Goal: Information Seeking & Learning: Learn about a topic

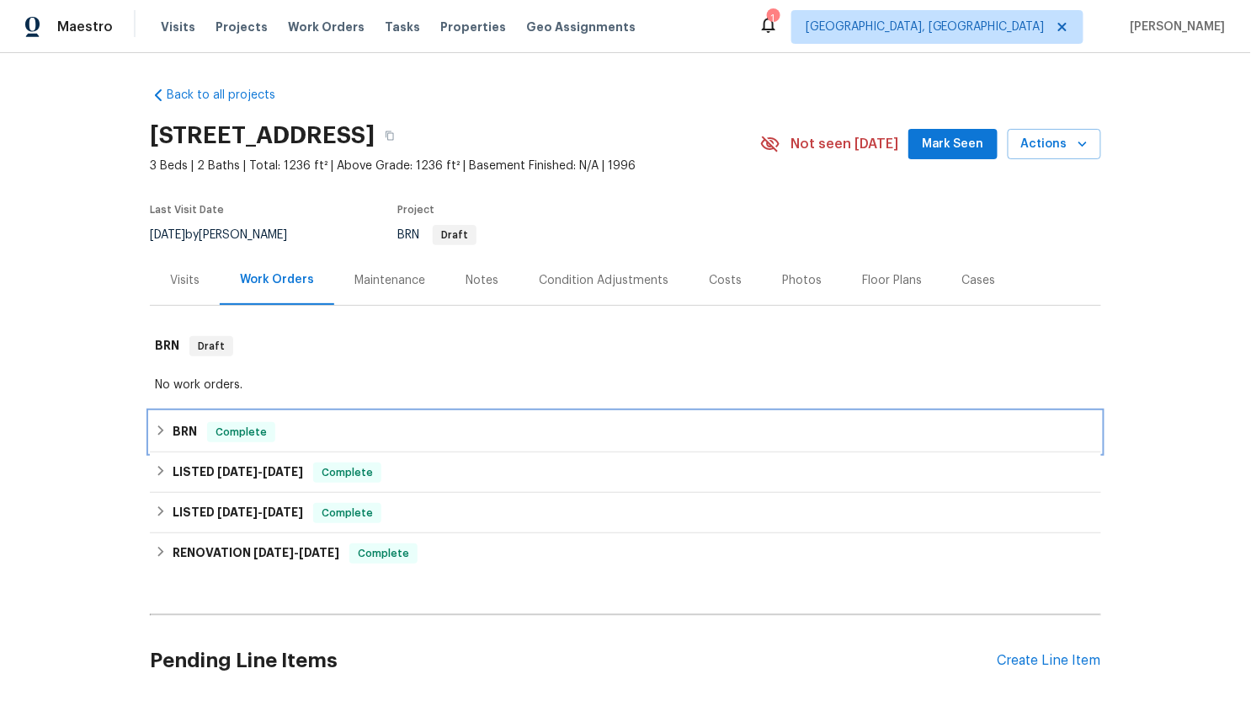
click at [161, 434] on icon at bounding box center [161, 430] width 12 height 12
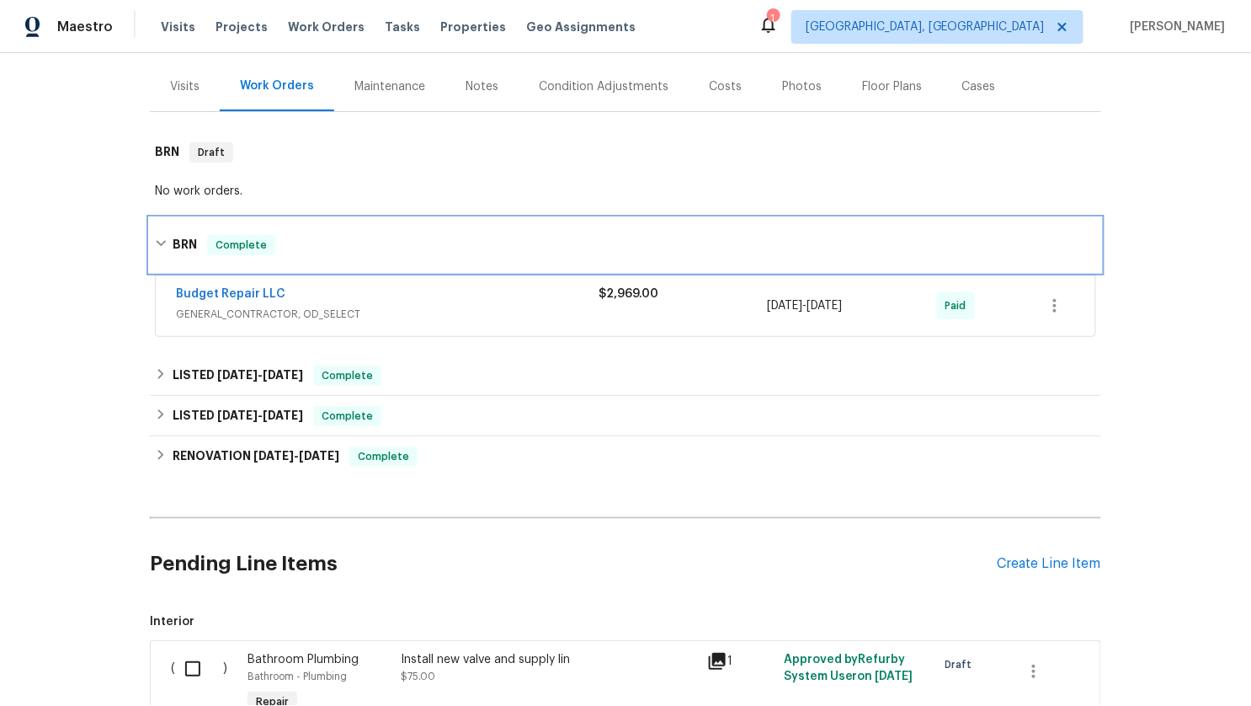
scroll to position [211, 0]
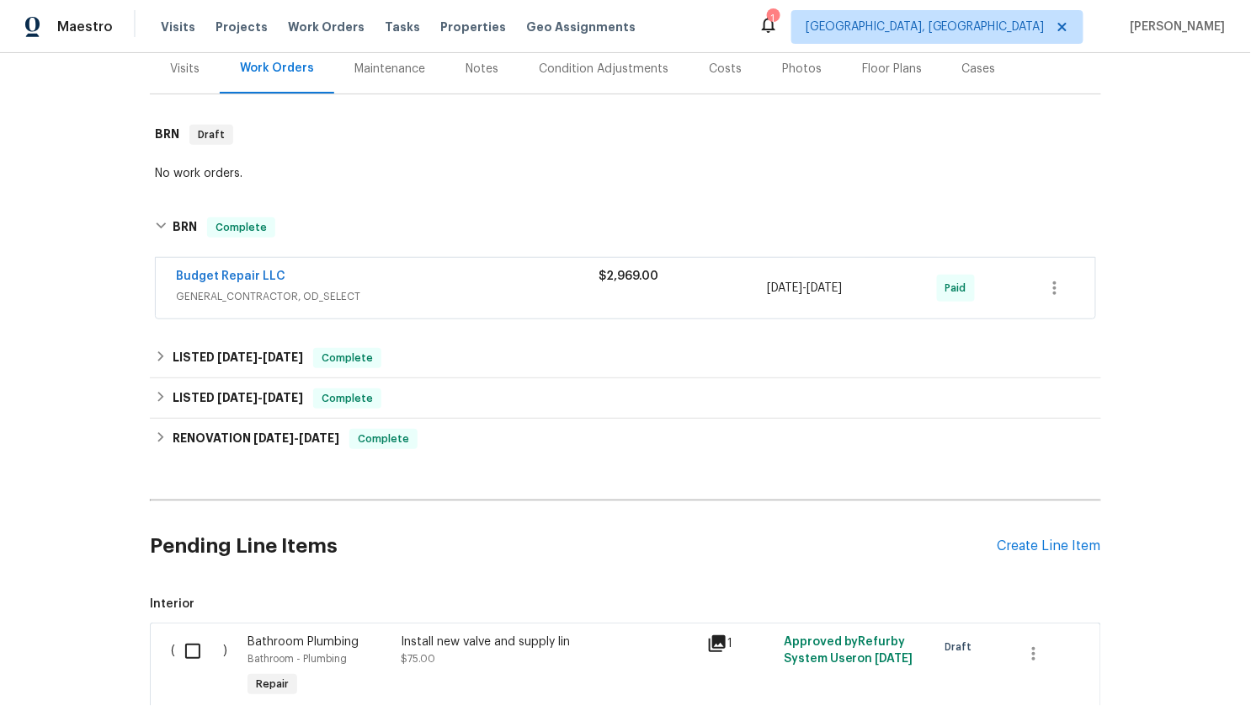
click at [350, 290] on span "GENERAL_CONTRACTOR, OD_SELECT" at bounding box center [387, 296] width 423 height 17
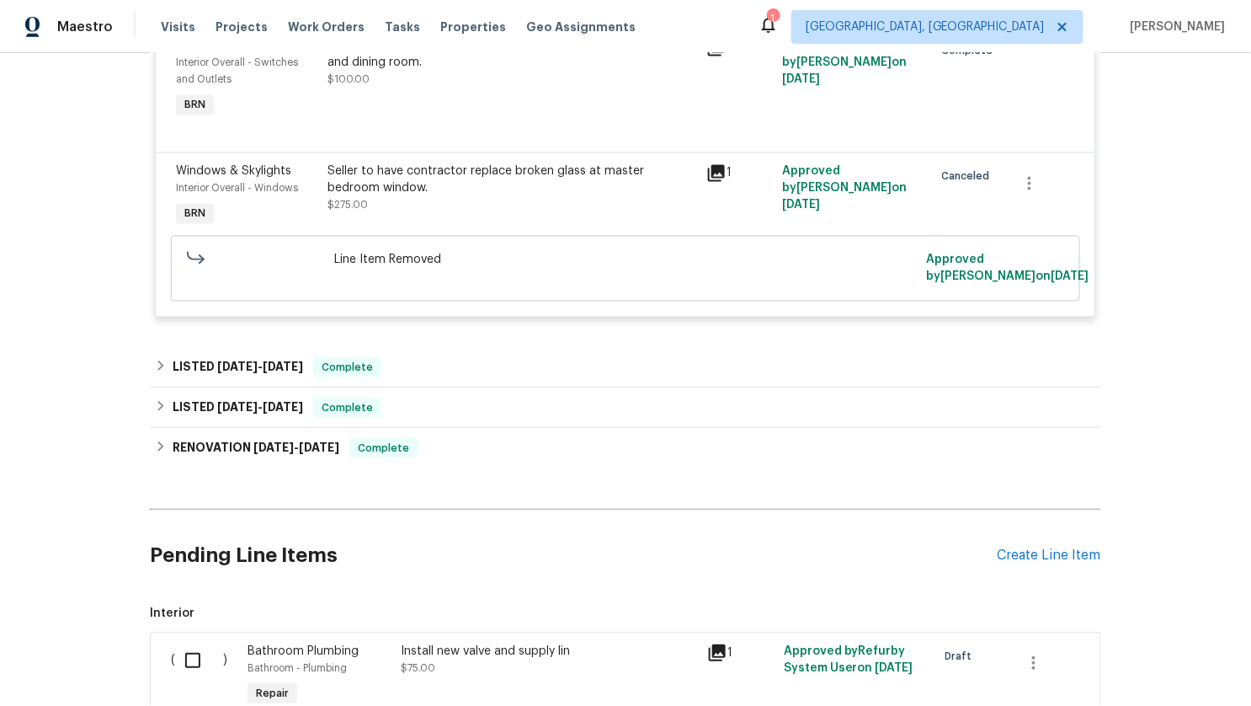
scroll to position [1082, 0]
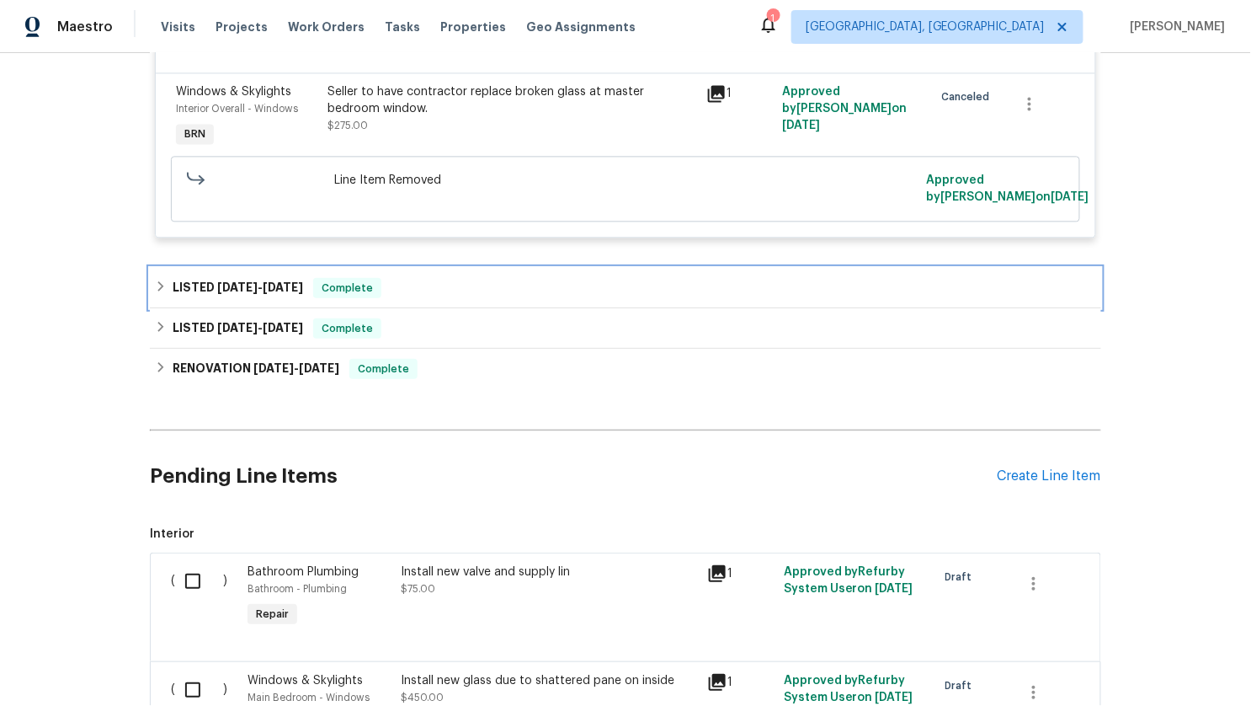
click at [185, 298] on h6 "LISTED [DATE] - [DATE]" at bounding box center [238, 288] width 130 height 20
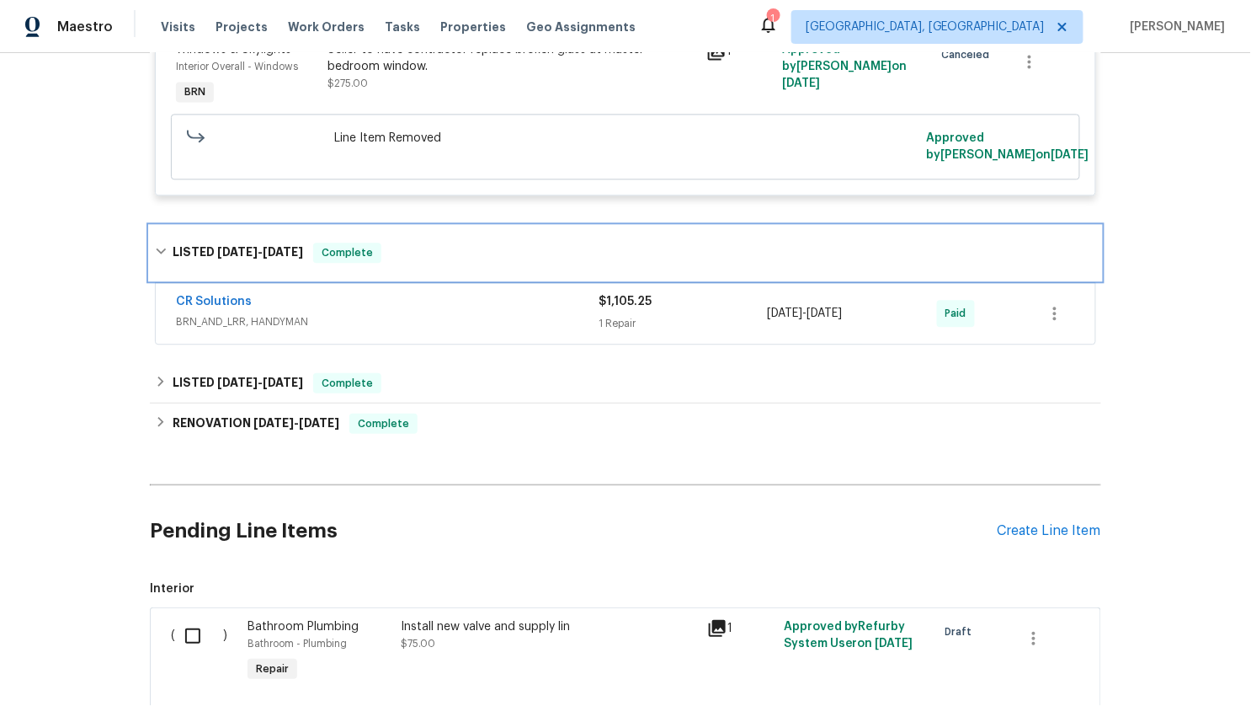
scroll to position [1180, 0]
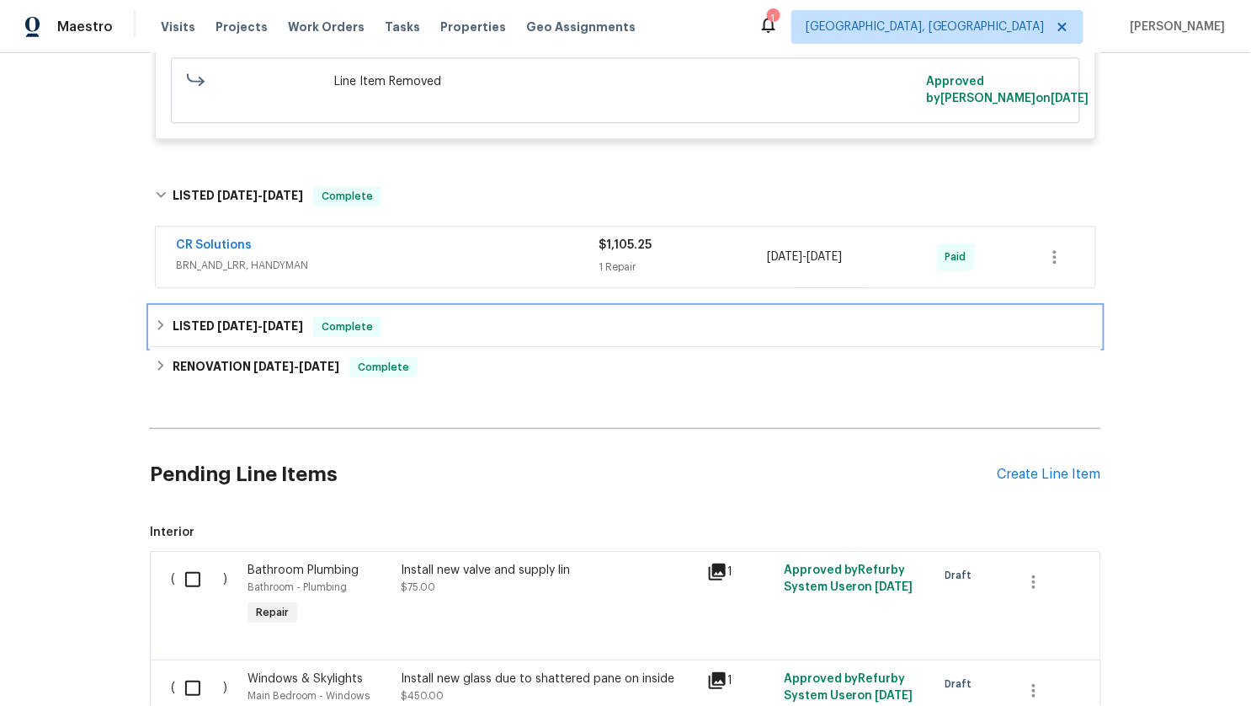
click at [158, 330] on icon at bounding box center [161, 325] width 6 height 10
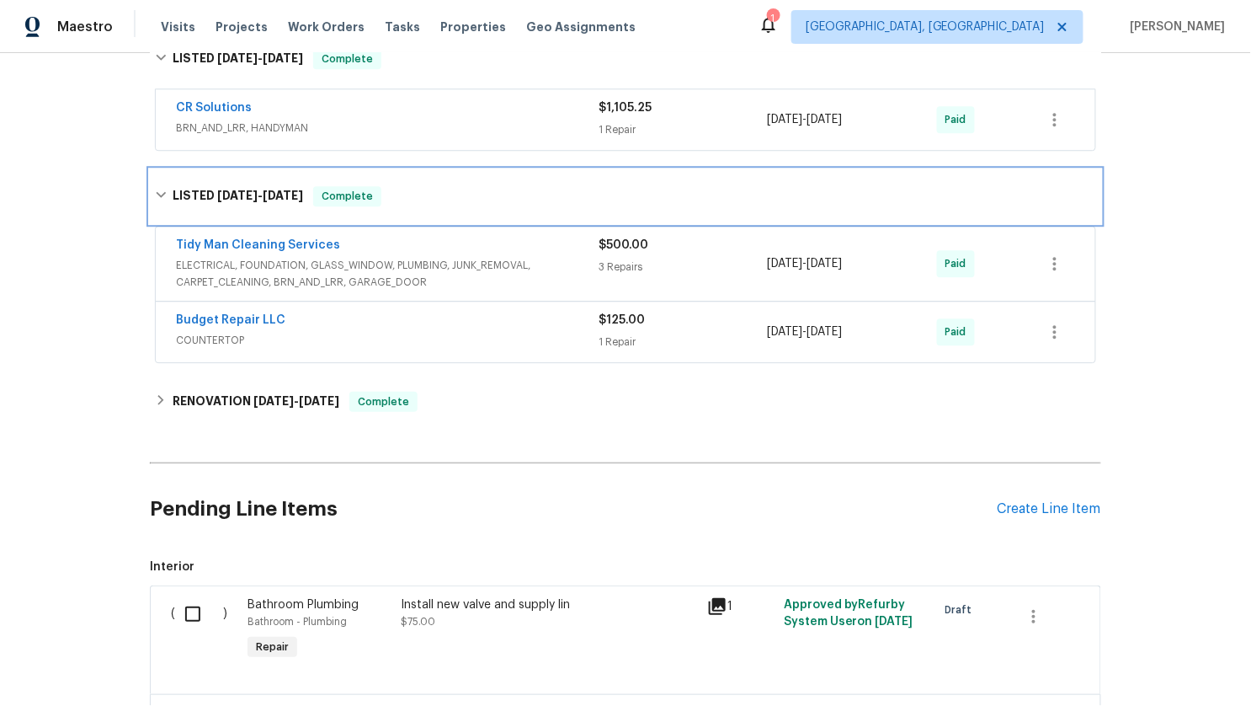
scroll to position [1322, 0]
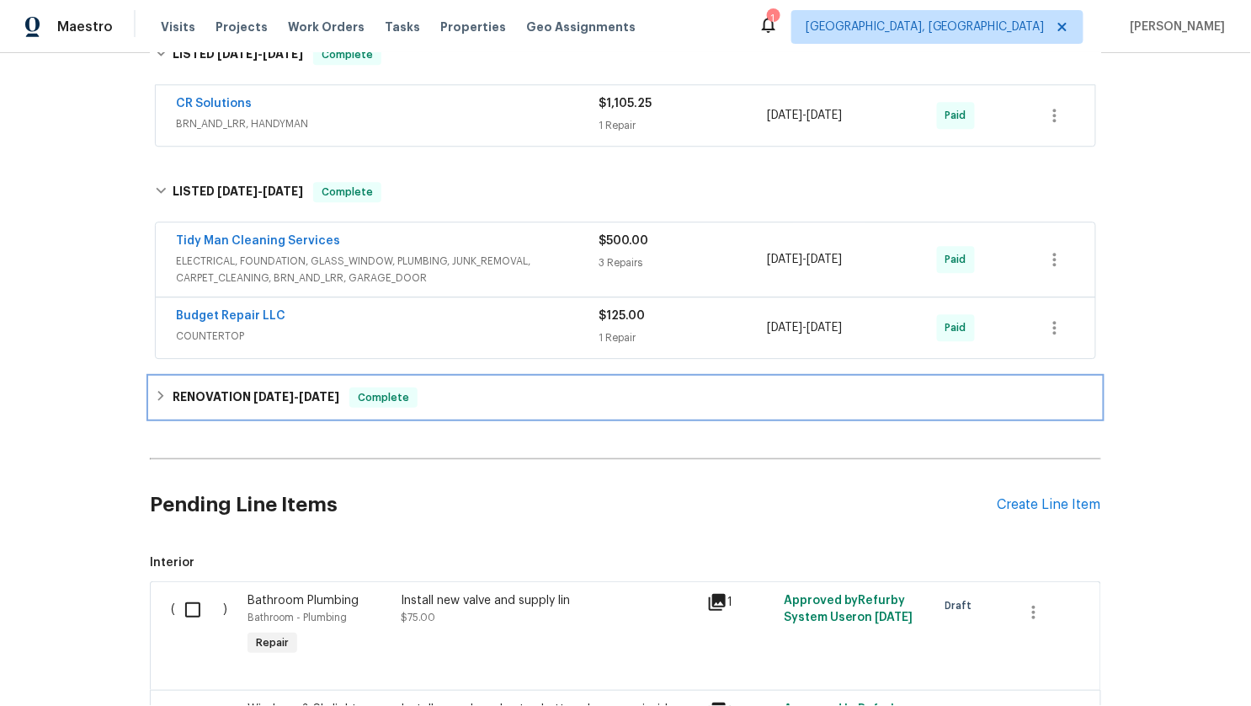
click at [163, 418] on div "RENOVATION [DATE] - [DATE] Complete" at bounding box center [625, 397] width 951 height 40
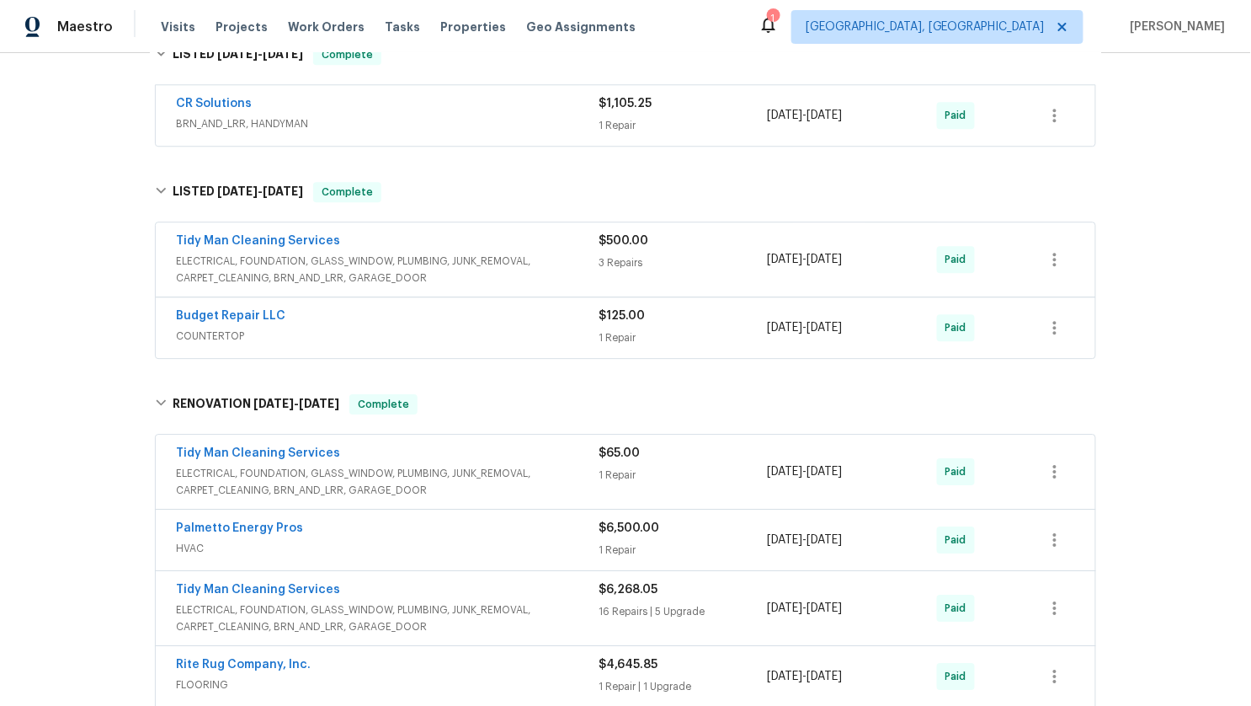
click at [425, 132] on span "BRN_AND_LRR, HANDYMAN" at bounding box center [387, 123] width 423 height 17
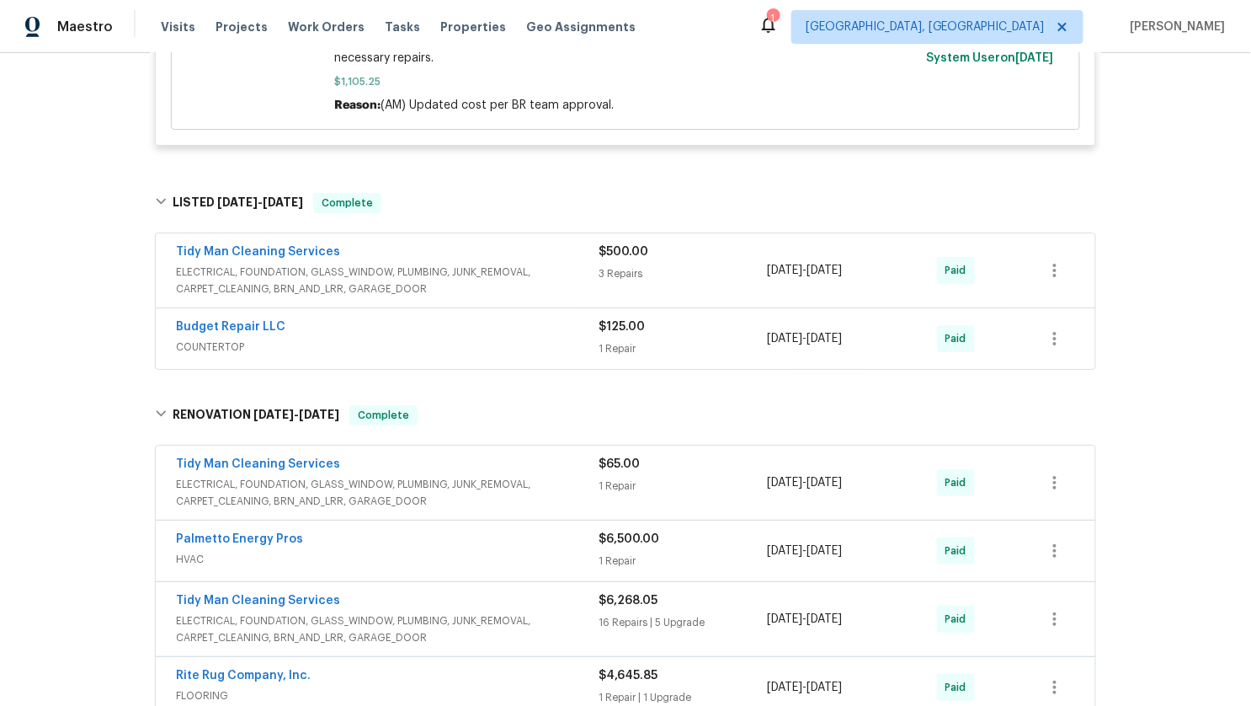
scroll to position [1689, 0]
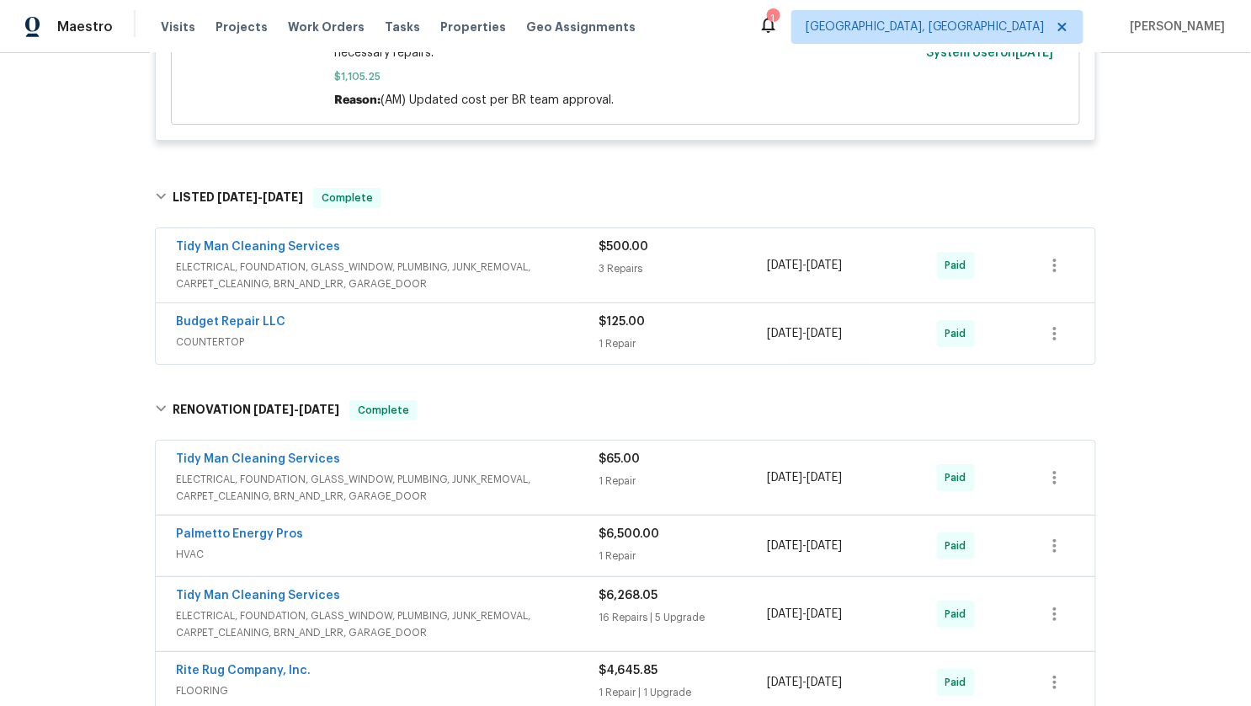
click at [442, 274] on span "ELECTRICAL, FOUNDATION, GLASS_WINDOW, PLUMBING, JUNK_REMOVAL, CARPET_CLEANING, …" at bounding box center [387, 275] width 423 height 34
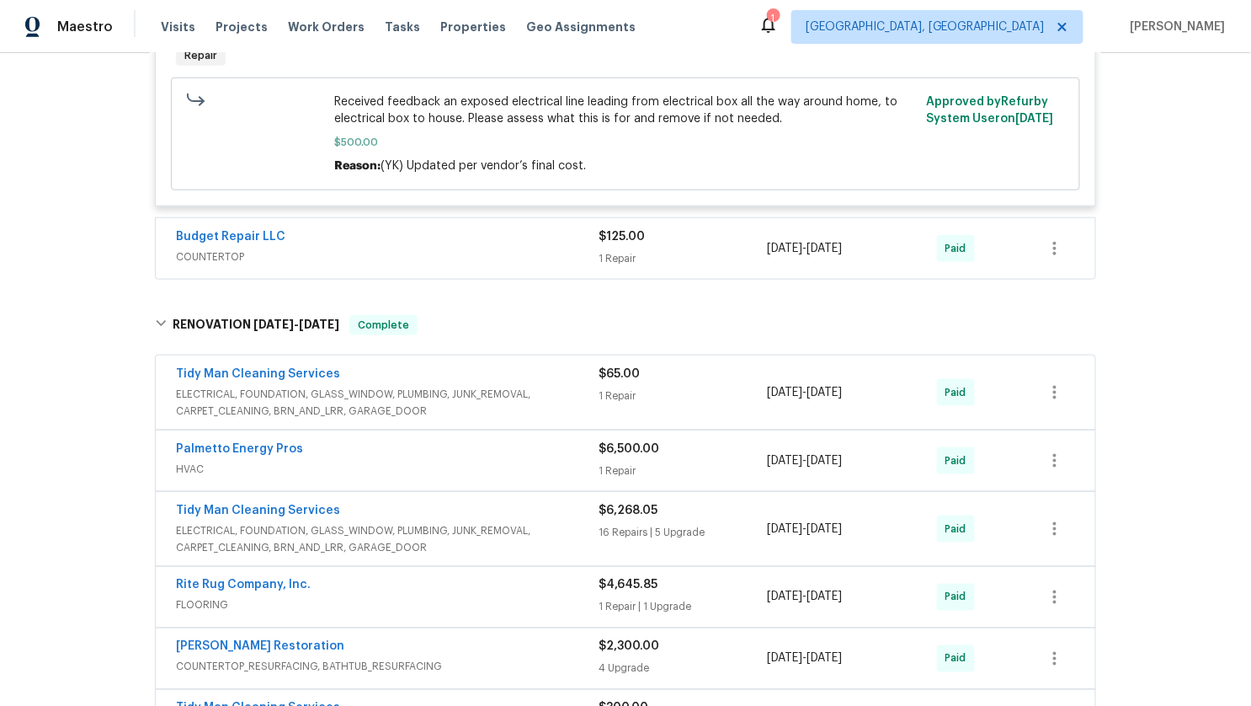
scroll to position [2317, 0]
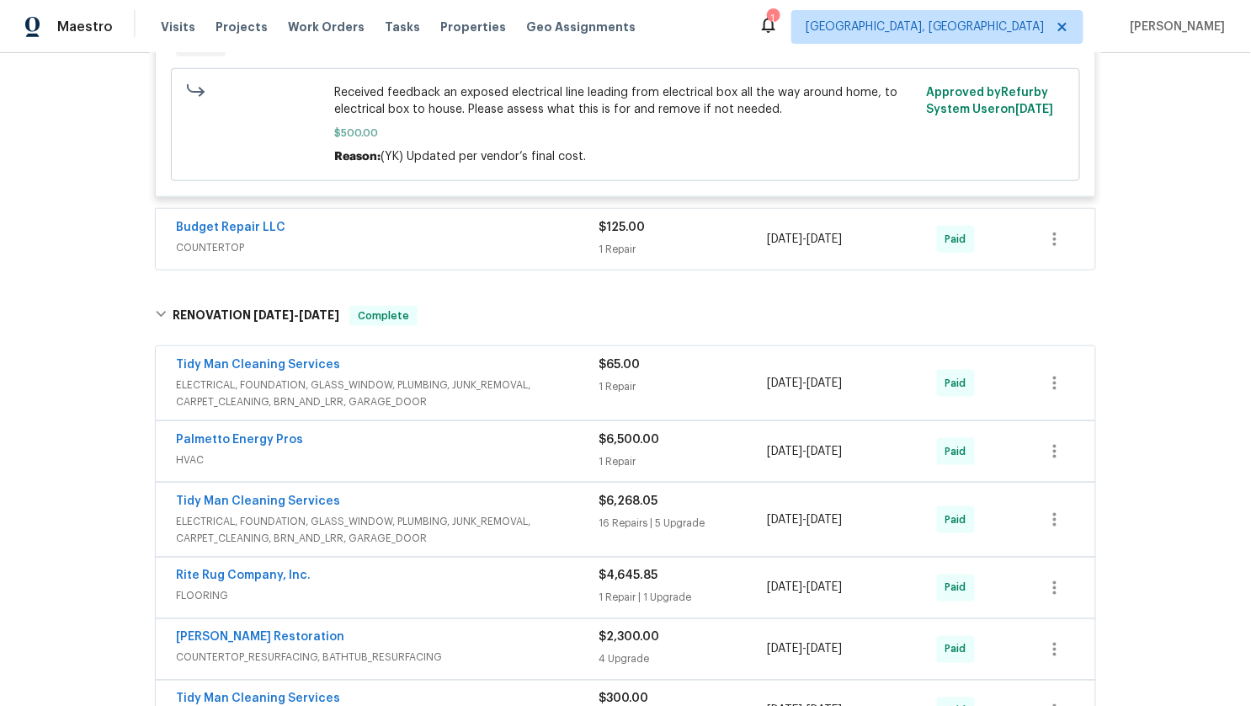
click at [423, 254] on span "COUNTERTOP" at bounding box center [387, 247] width 423 height 17
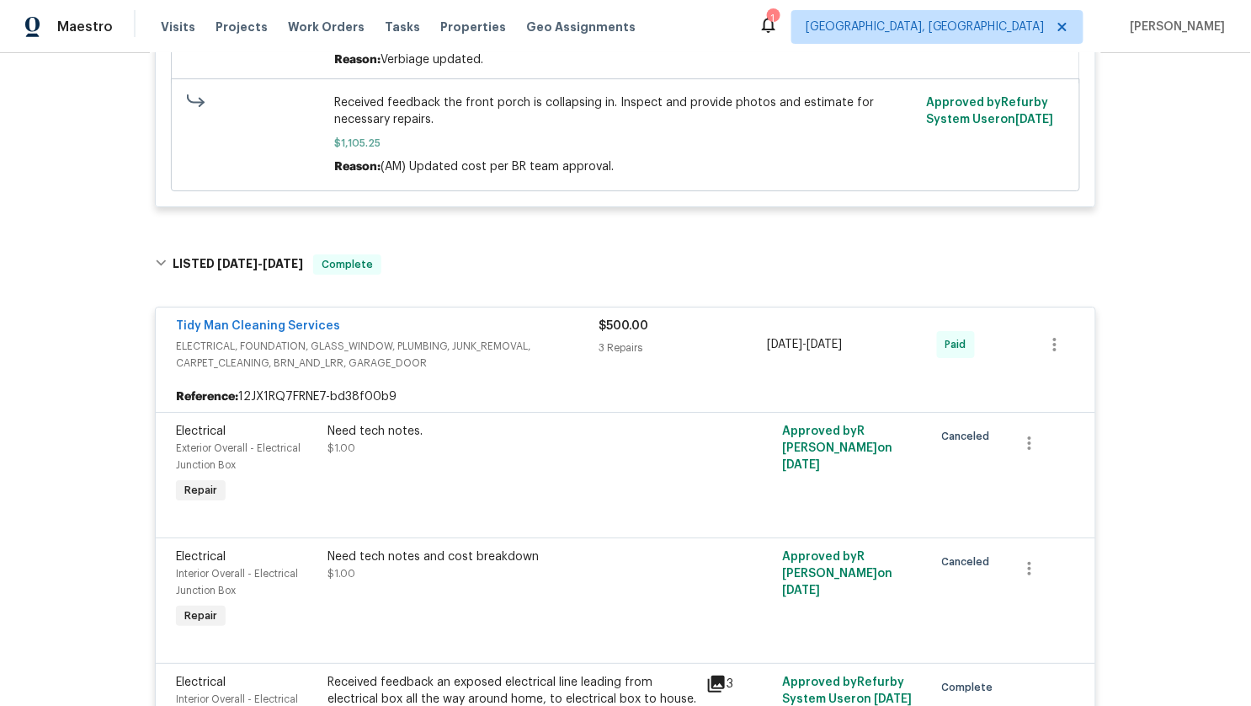
scroll to position [1617, 0]
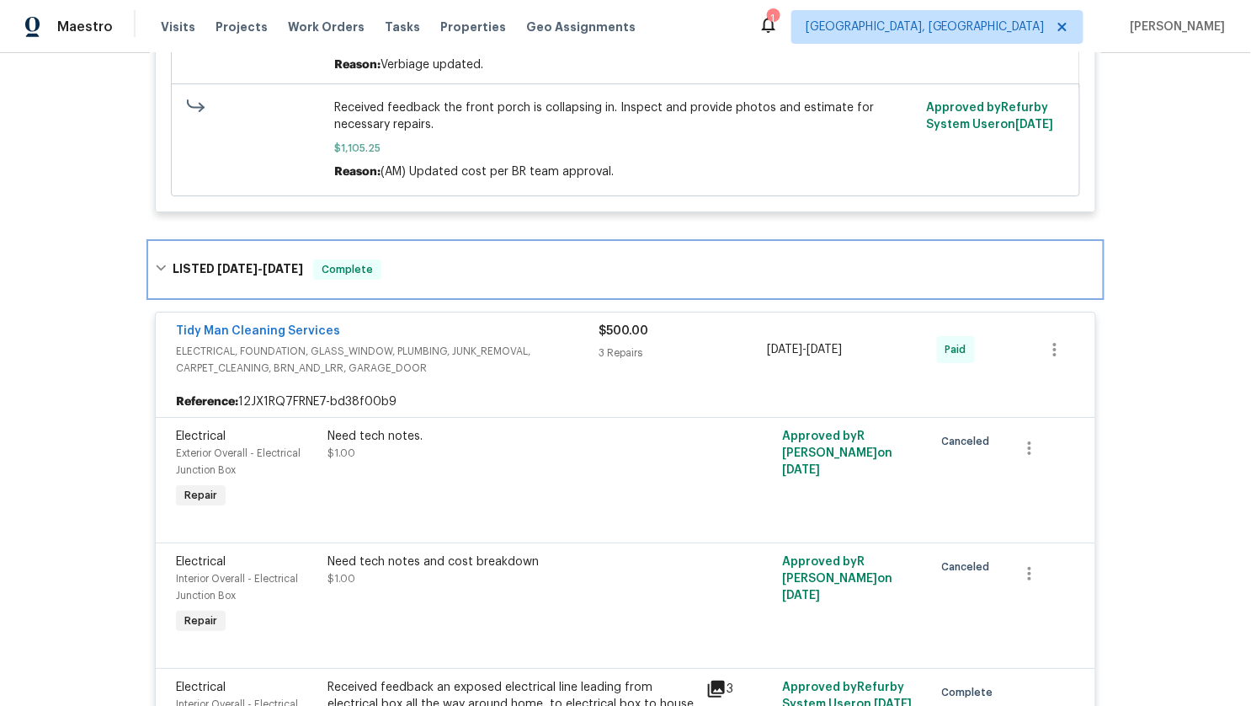
click at [158, 274] on icon at bounding box center [161, 268] width 12 height 12
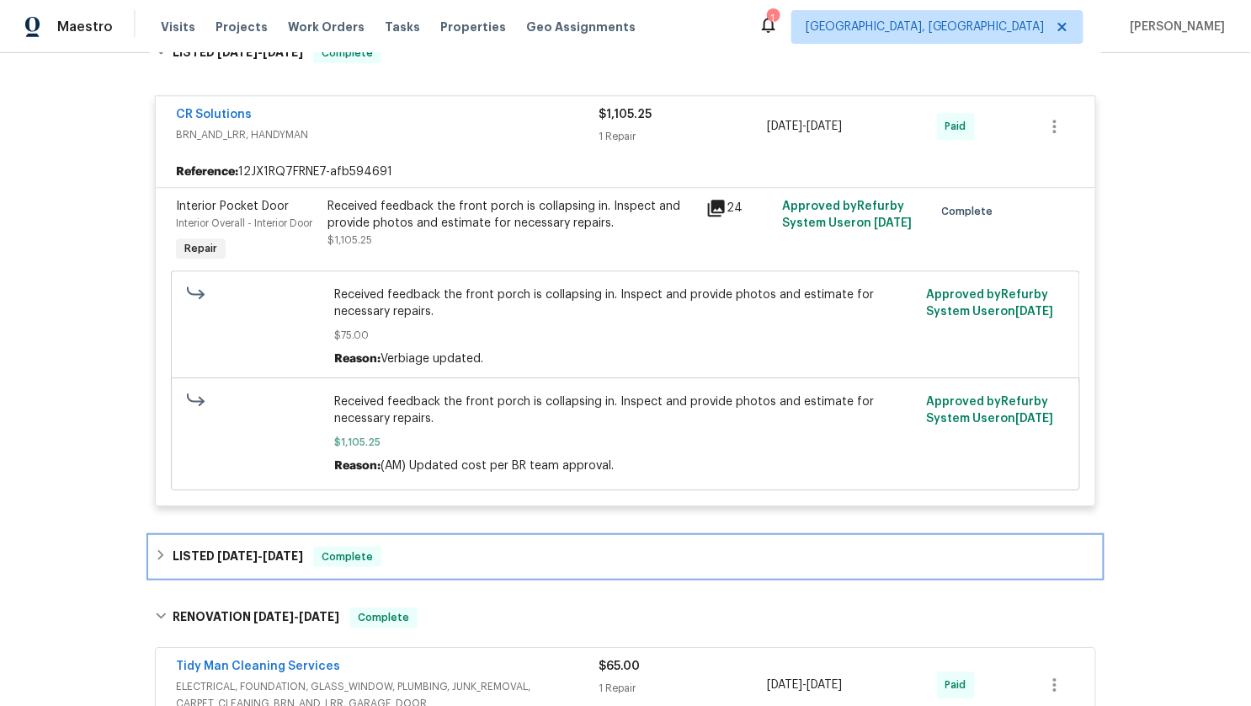
scroll to position [1052, 0]
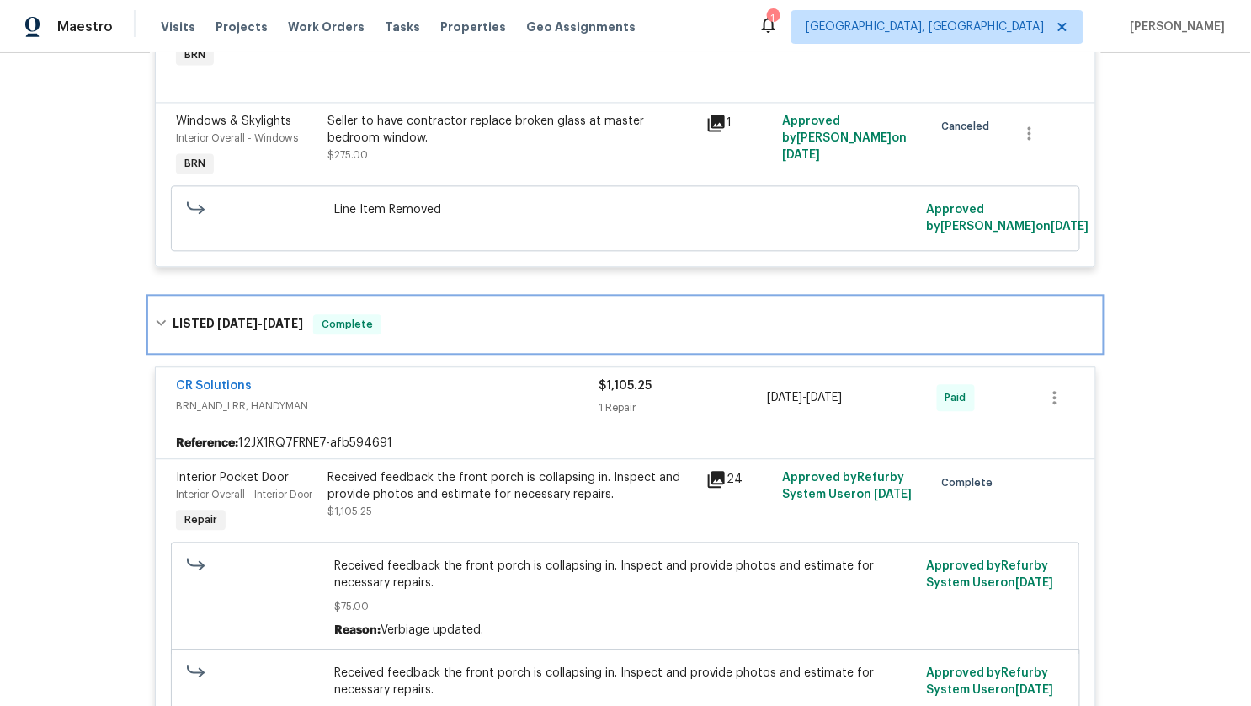
click at [166, 328] on icon at bounding box center [161, 323] width 12 height 12
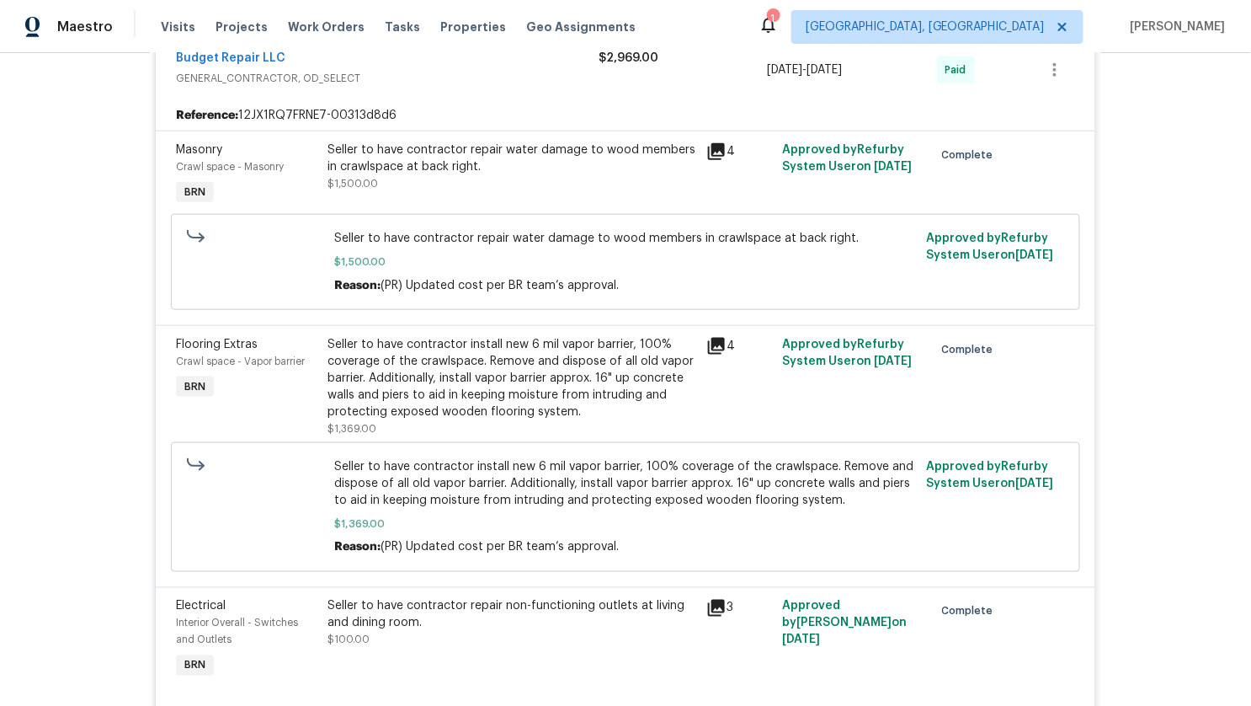
scroll to position [0, 0]
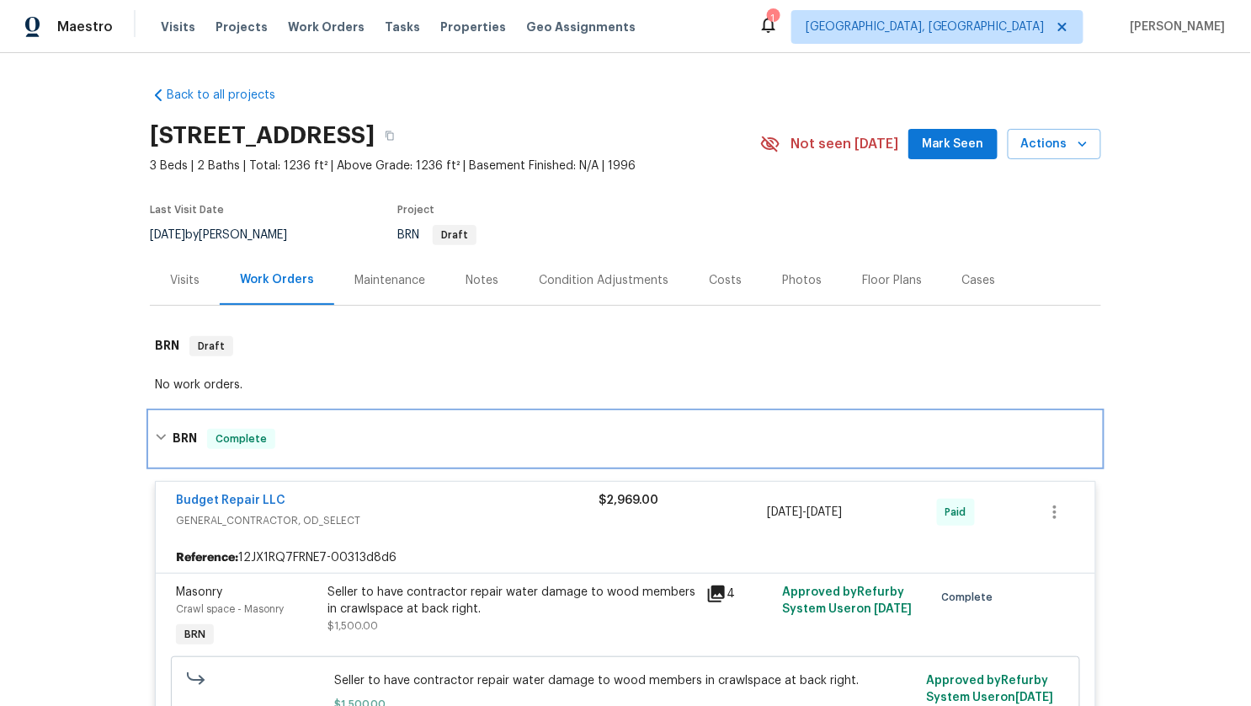
click at [164, 436] on icon at bounding box center [161, 437] width 10 height 6
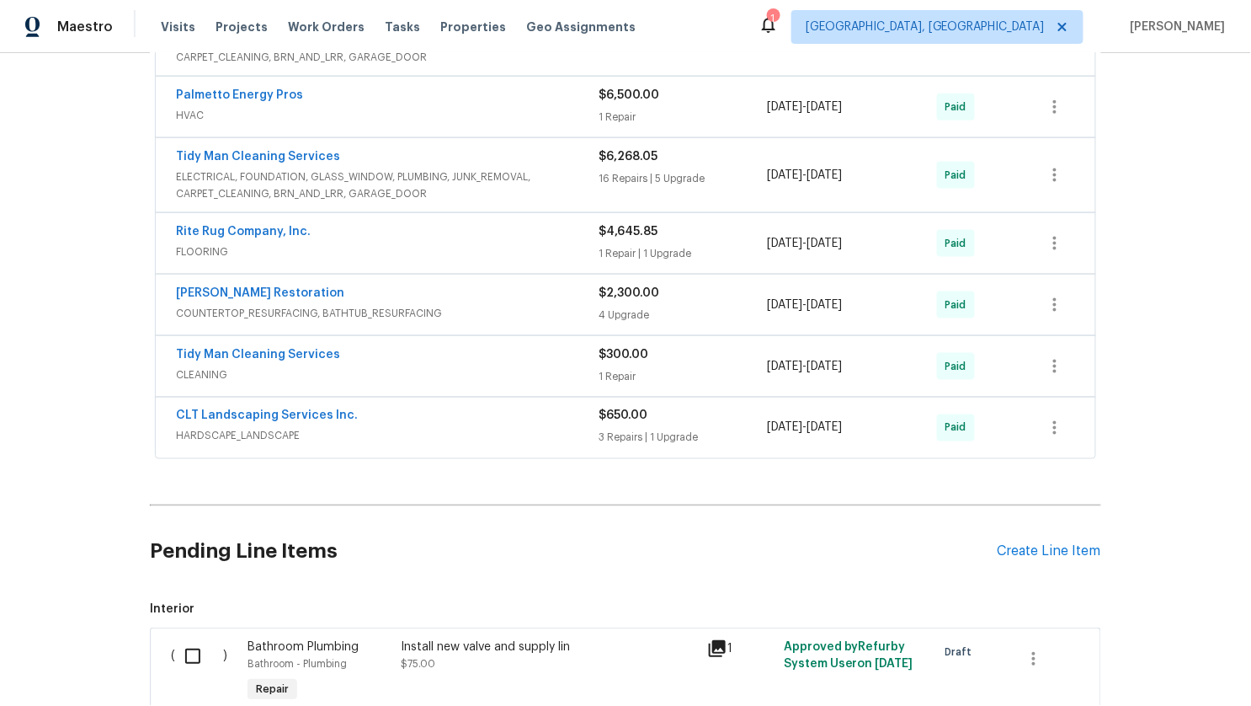
scroll to position [606, 0]
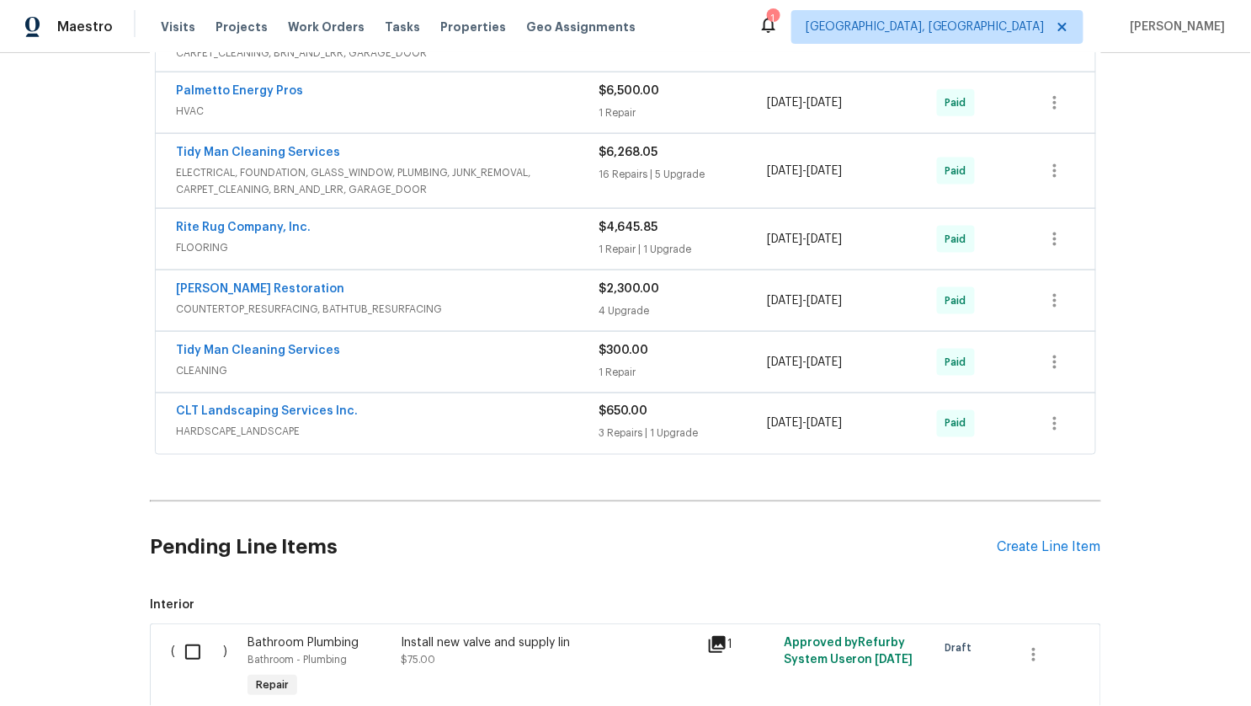
click at [434, 429] on span "HARDSCAPE_LANDSCAPE" at bounding box center [387, 431] width 423 height 17
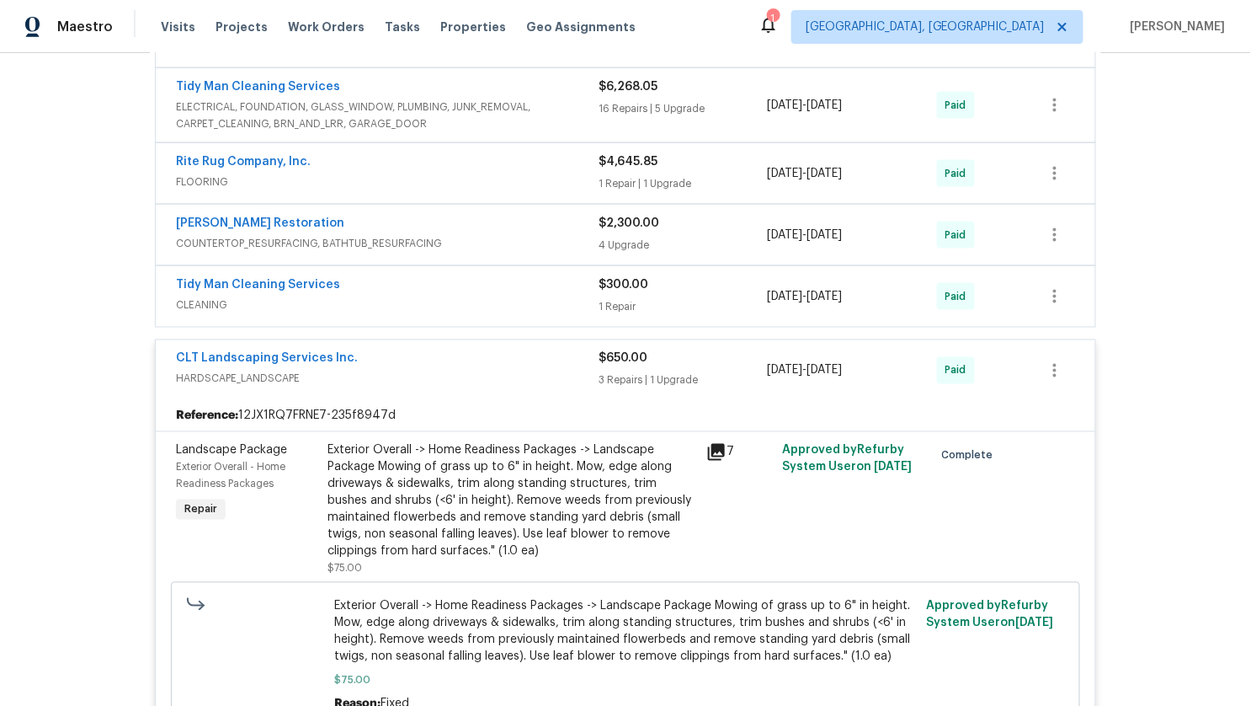
scroll to position [671, 0]
click at [407, 286] on div "Tidy Man Cleaning Services" at bounding box center [387, 287] width 423 height 20
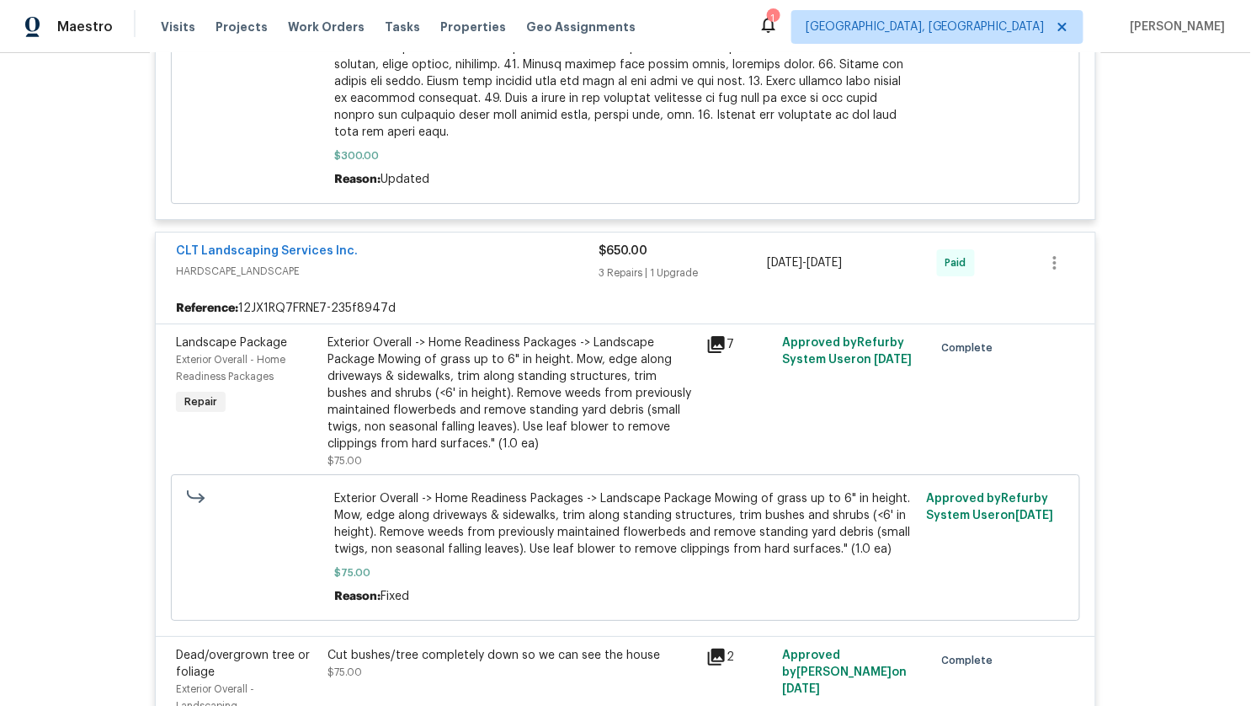
scroll to position [1621, 0]
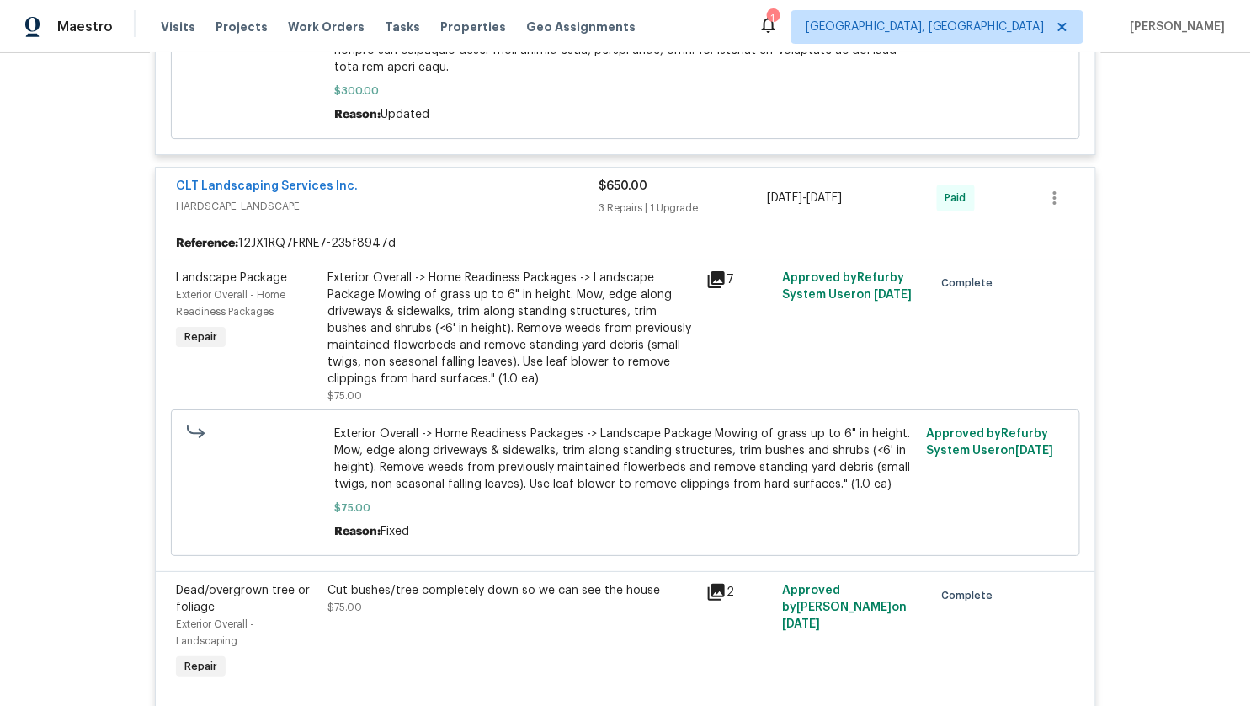
click at [430, 198] on span "HARDSCAPE_LANDSCAPE" at bounding box center [387, 206] width 423 height 17
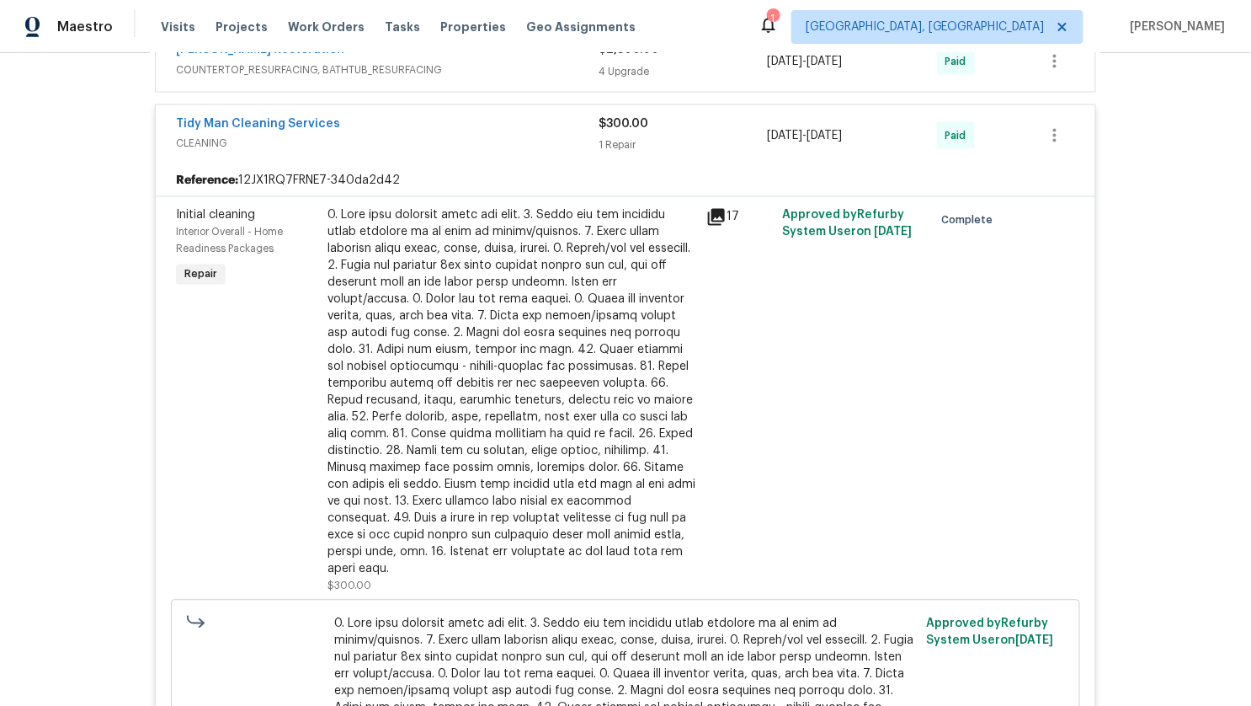
scroll to position [842, 0]
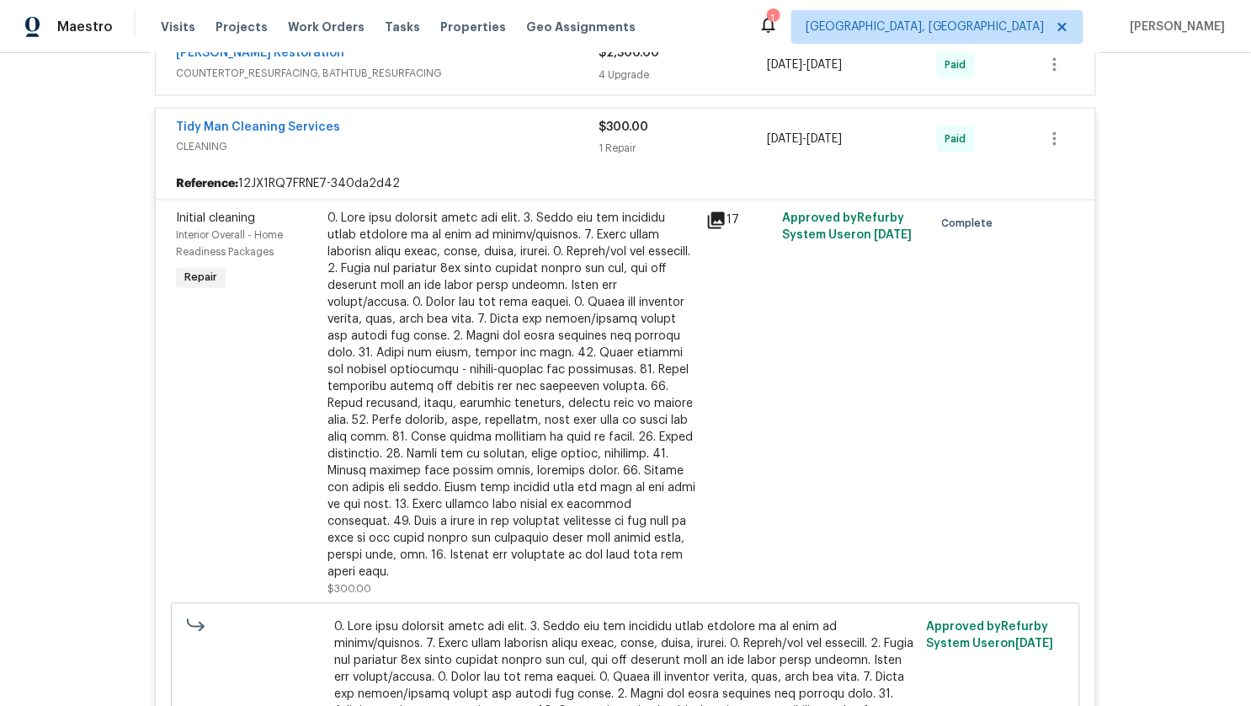
click at [419, 130] on div "Tidy Man Cleaning Services" at bounding box center [387, 129] width 423 height 20
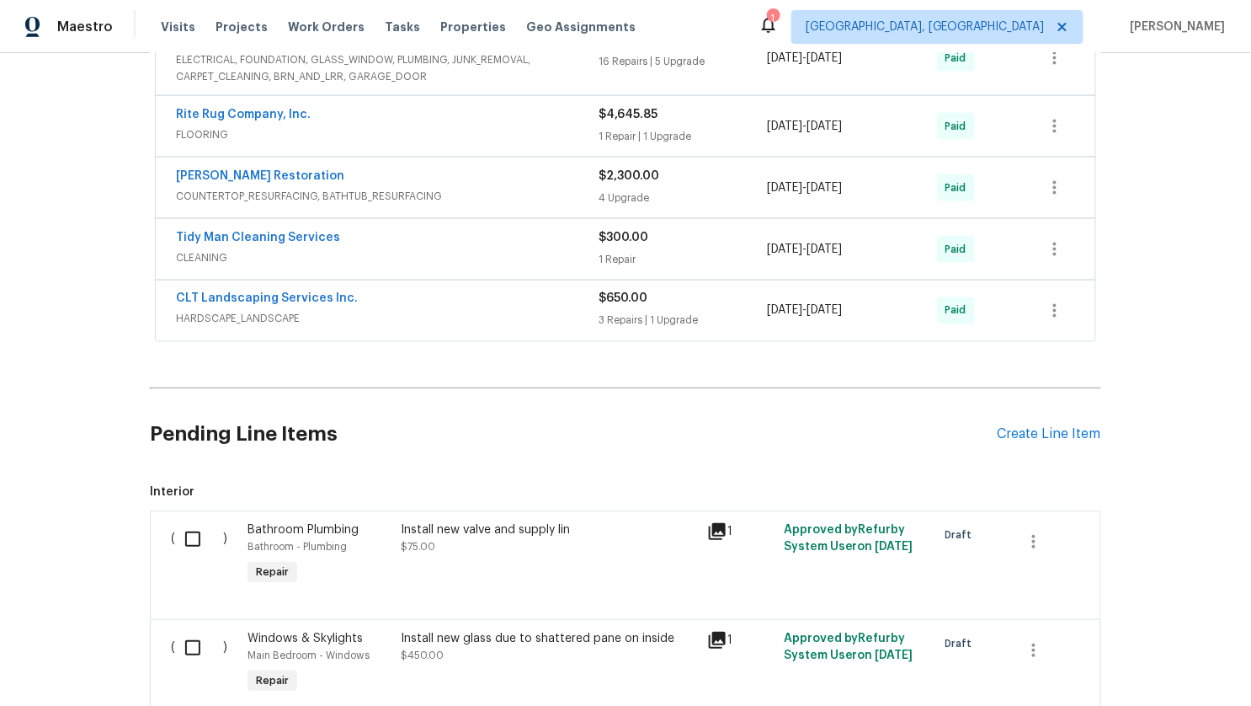
scroll to position [703, 0]
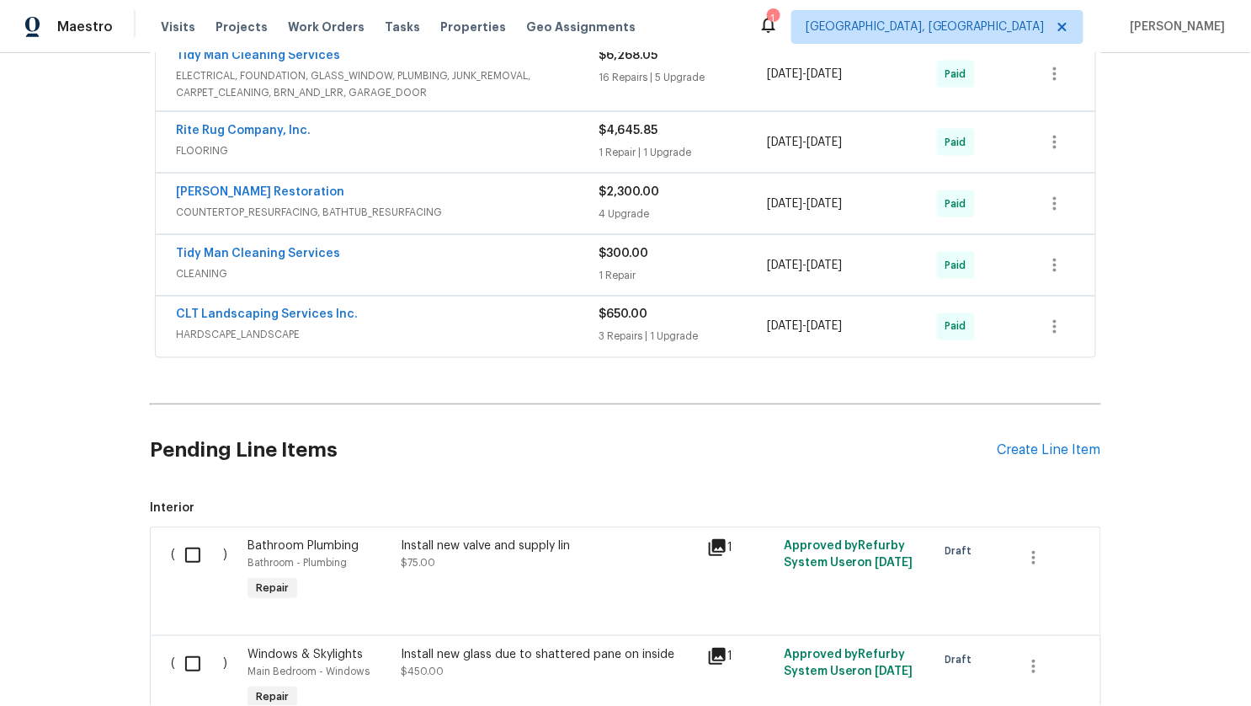
click at [377, 205] on span "COUNTERTOP_RESURFACING, BATHTUB_RESURFACING" at bounding box center [387, 212] width 423 height 17
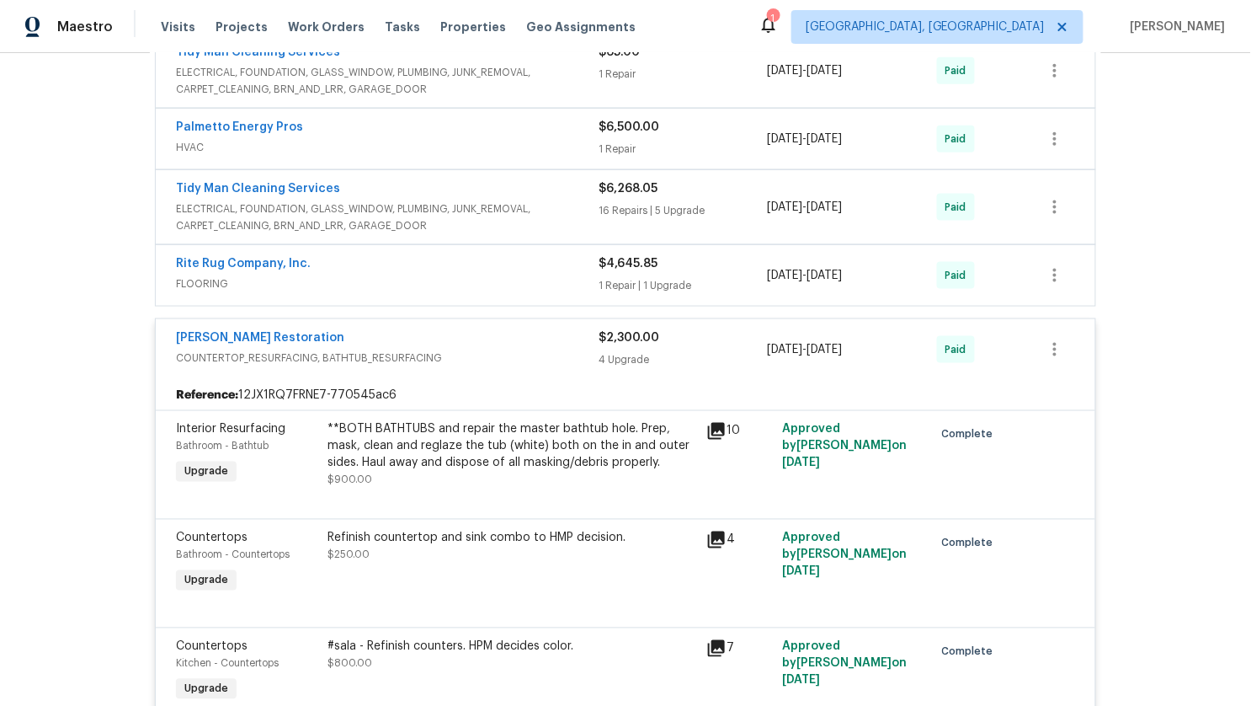
scroll to position [568, 0]
click at [348, 272] on div "Rite Rug Company, Inc." at bounding box center [387, 267] width 423 height 20
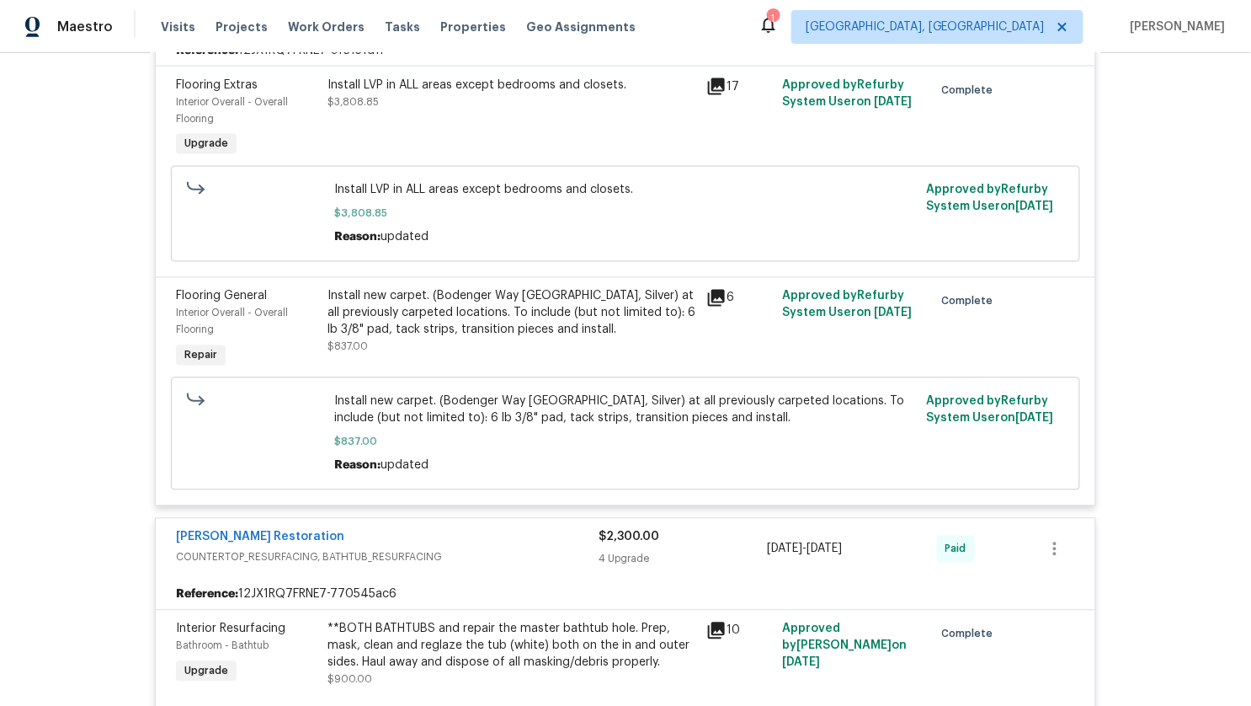
scroll to position [854, 0]
click at [329, 530] on div "[PERSON_NAME] Restoration" at bounding box center [387, 538] width 423 height 20
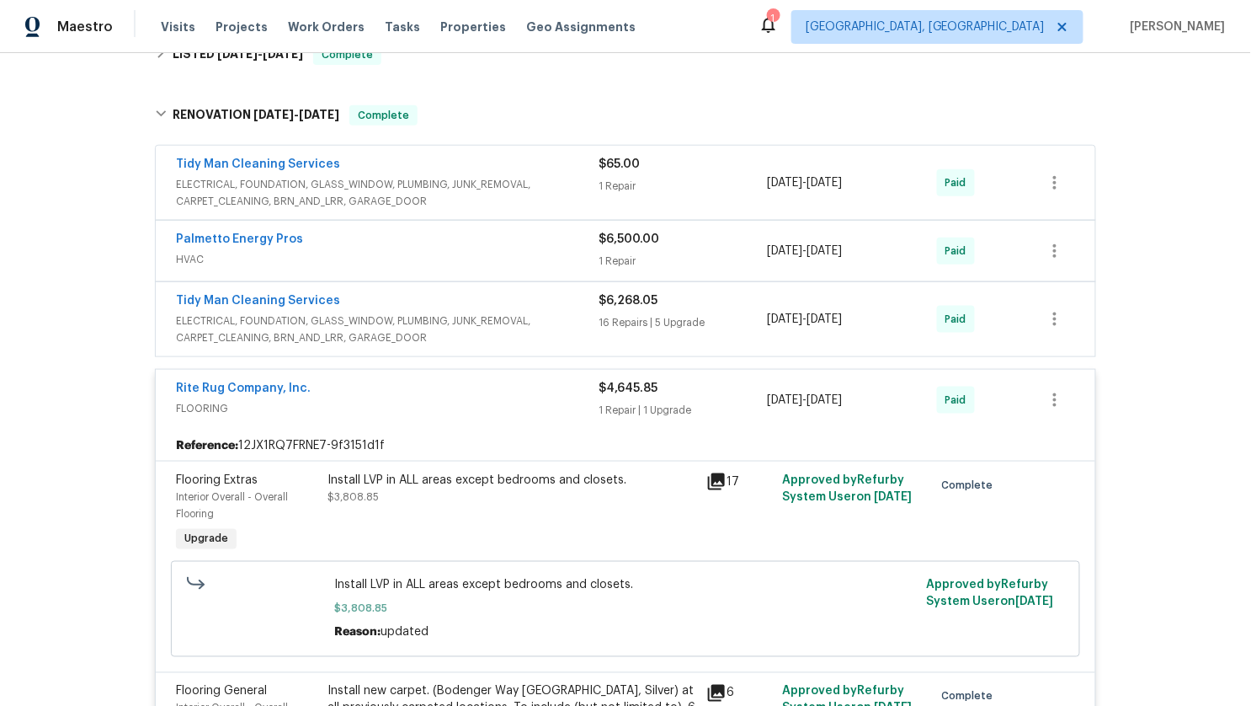
scroll to position [455, 0]
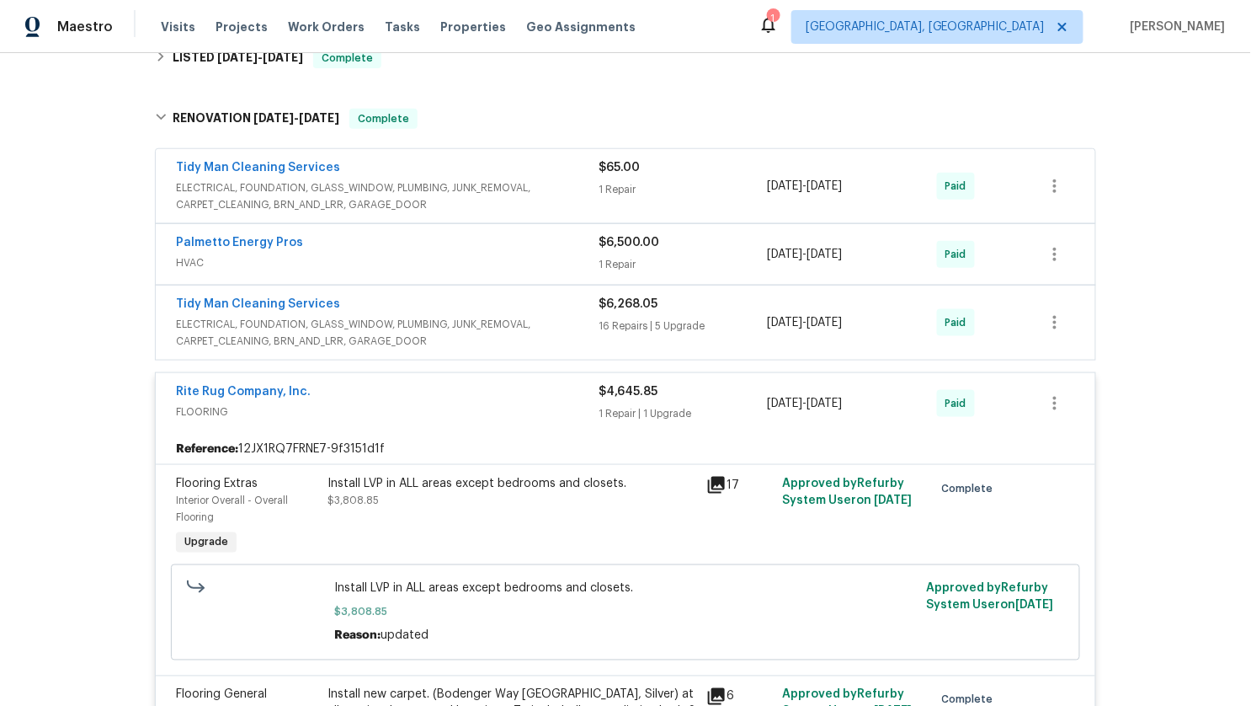
click at [397, 403] on span "FLOORING" at bounding box center [387, 411] width 423 height 17
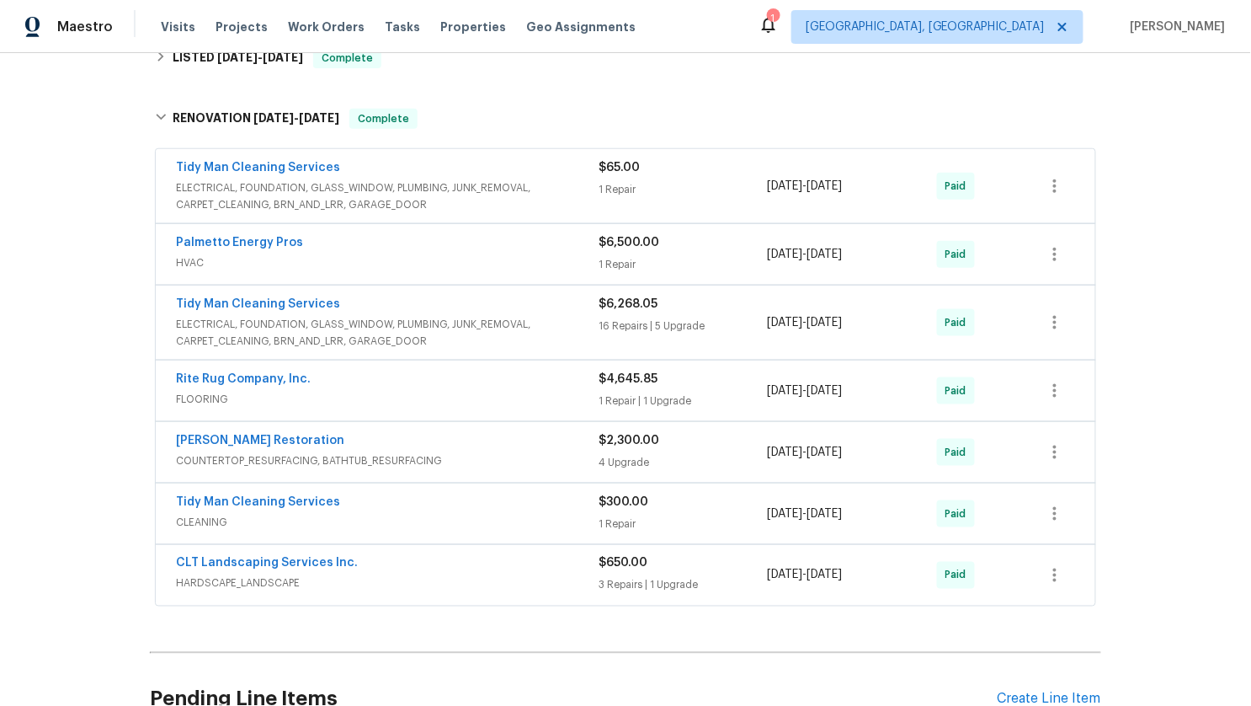
click at [380, 301] on div "Tidy Man Cleaning Services" at bounding box center [387, 306] width 423 height 20
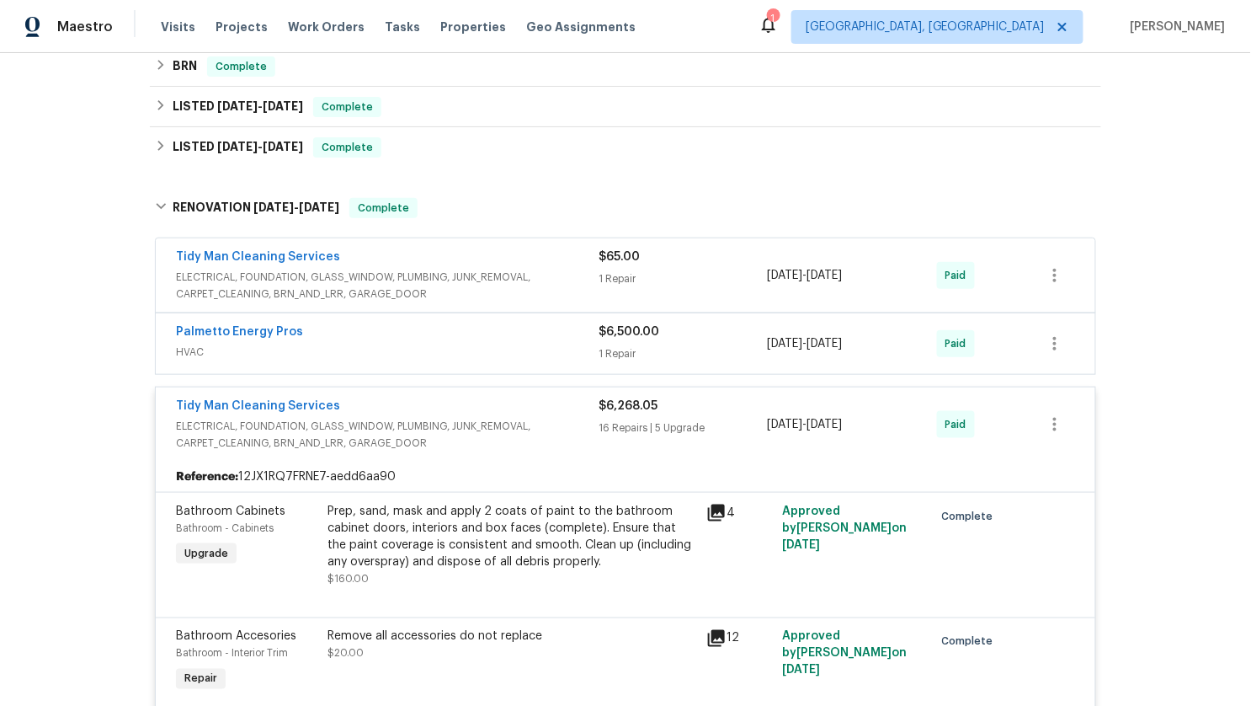
scroll to position [402, 0]
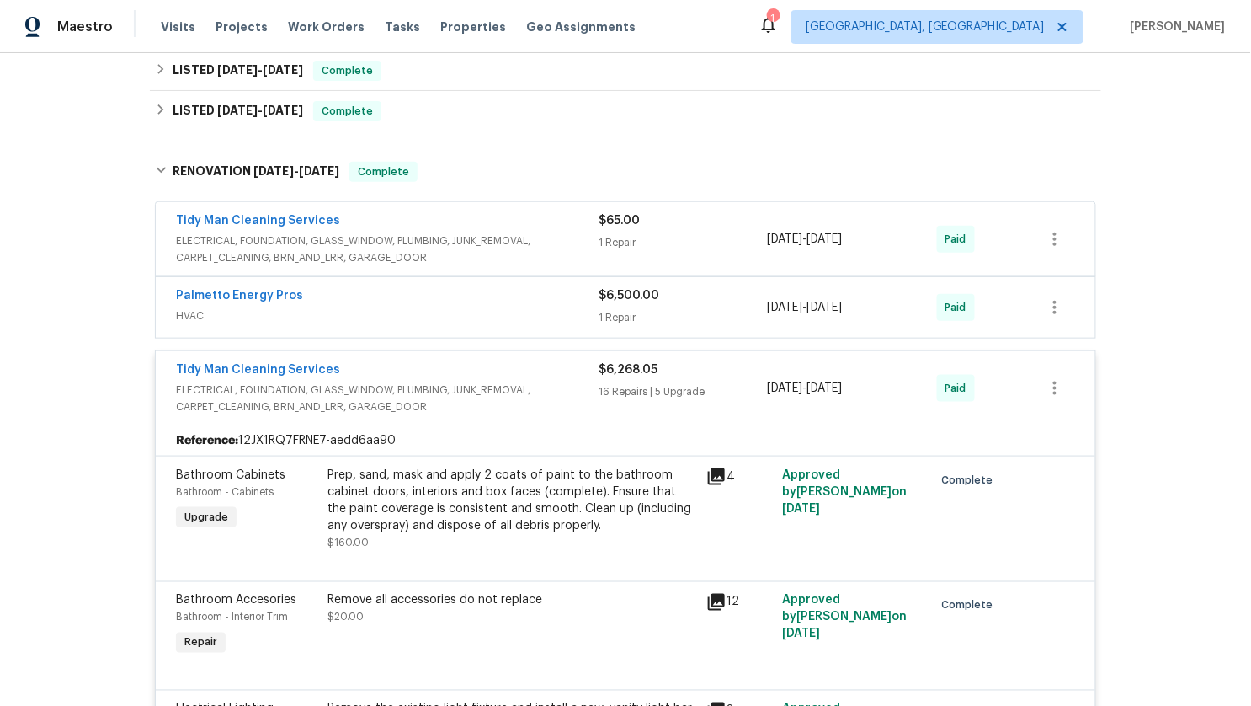
click at [382, 375] on div "Tidy Man Cleaning Services" at bounding box center [387, 371] width 423 height 20
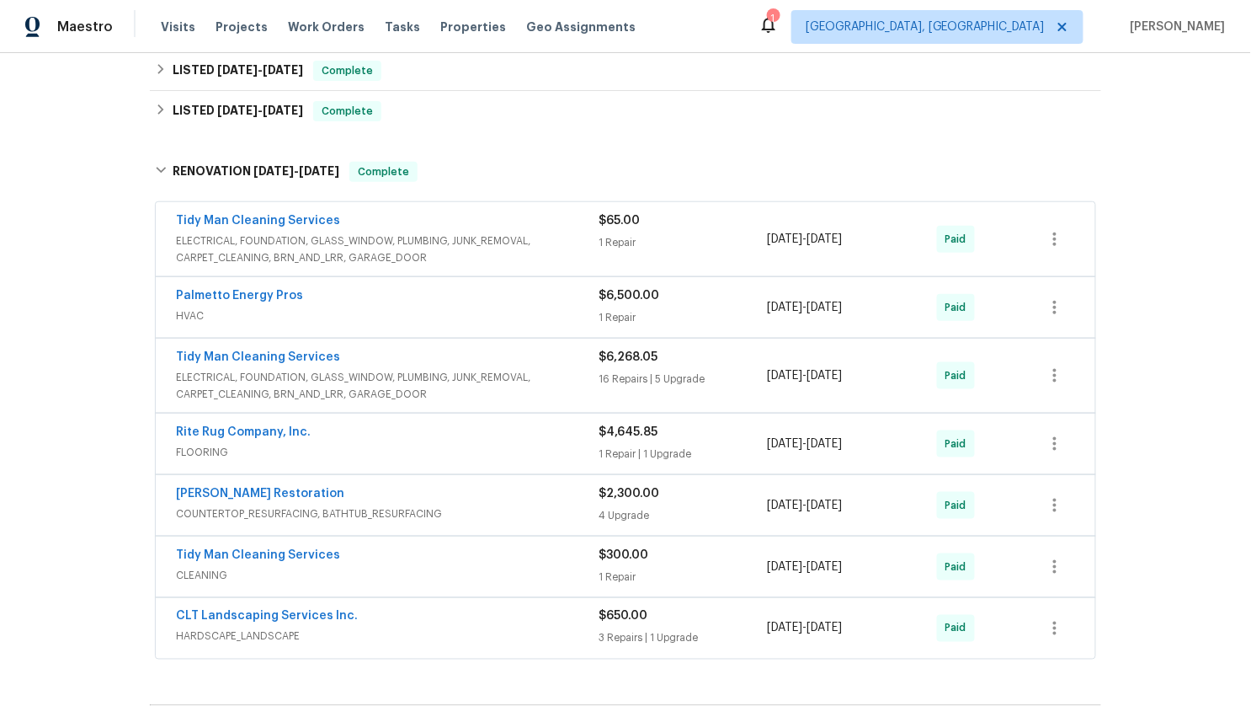
click at [364, 304] on div "Palmetto Energy Pros HVAC" at bounding box center [387, 305] width 423 height 37
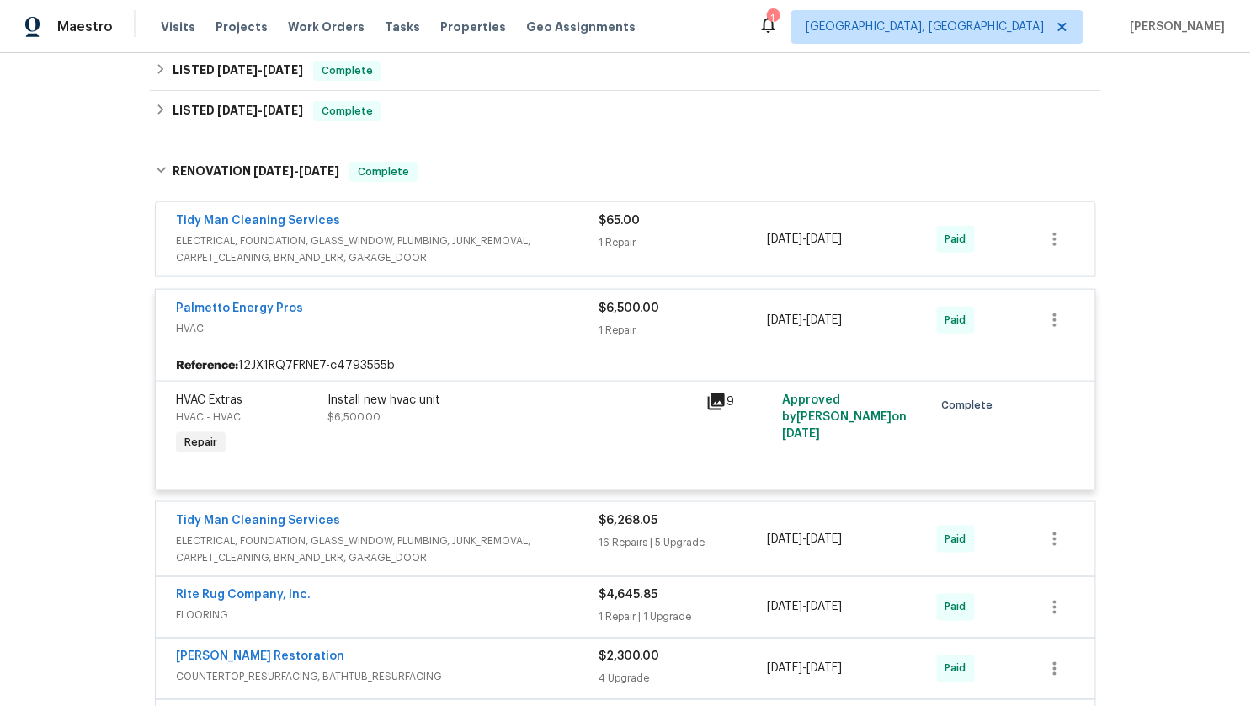
click at [364, 304] on div "Palmetto Energy Pros" at bounding box center [387, 310] width 423 height 20
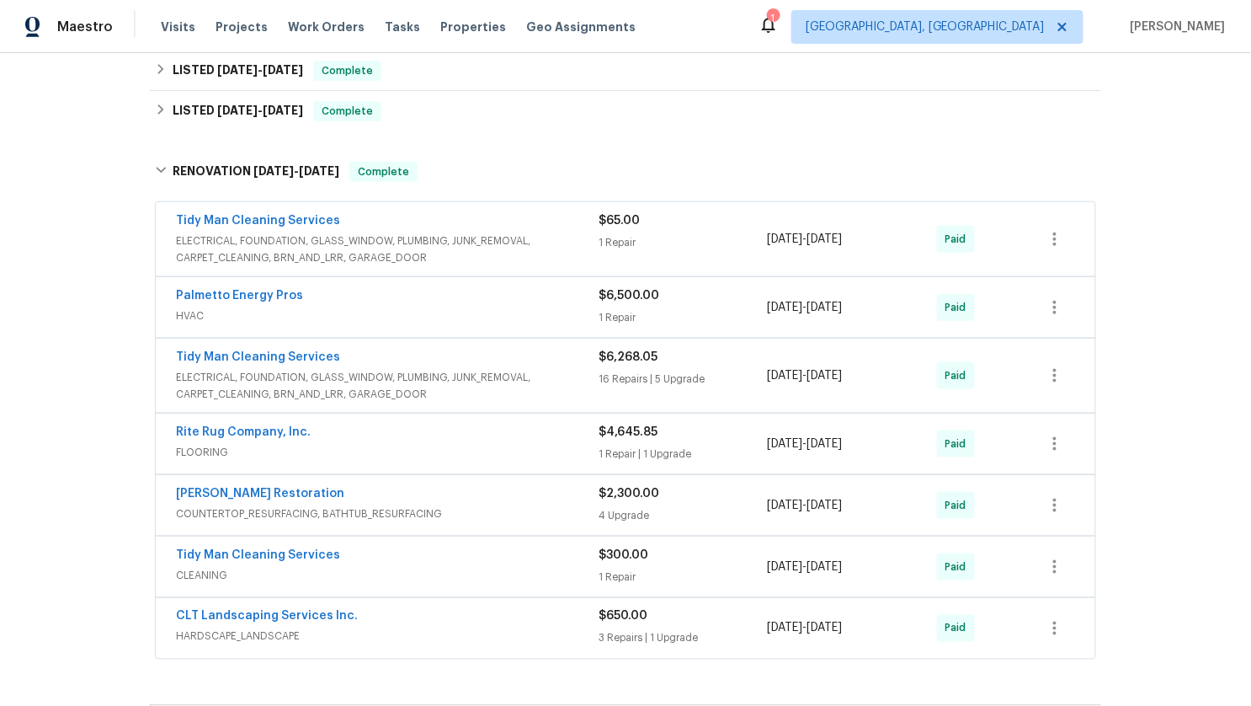
click at [366, 218] on div "Tidy Man Cleaning Services" at bounding box center [387, 222] width 423 height 20
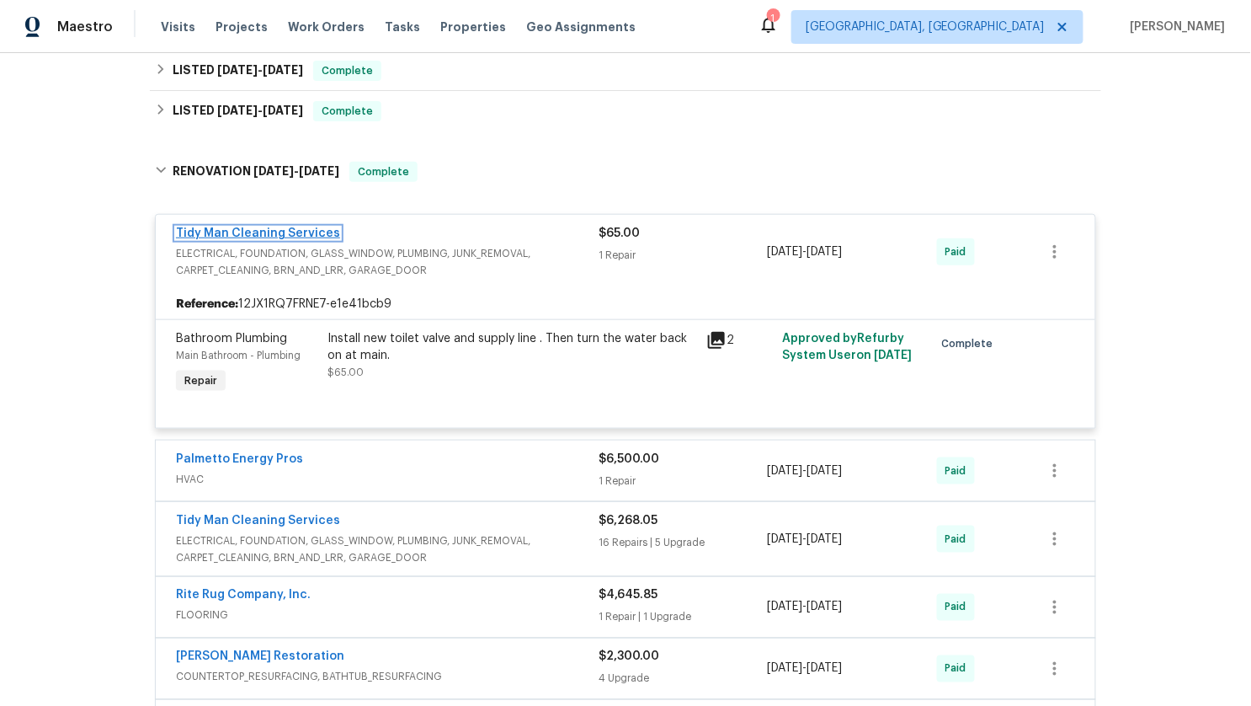
click at [291, 232] on link "Tidy Man Cleaning Services" at bounding box center [258, 233] width 164 height 12
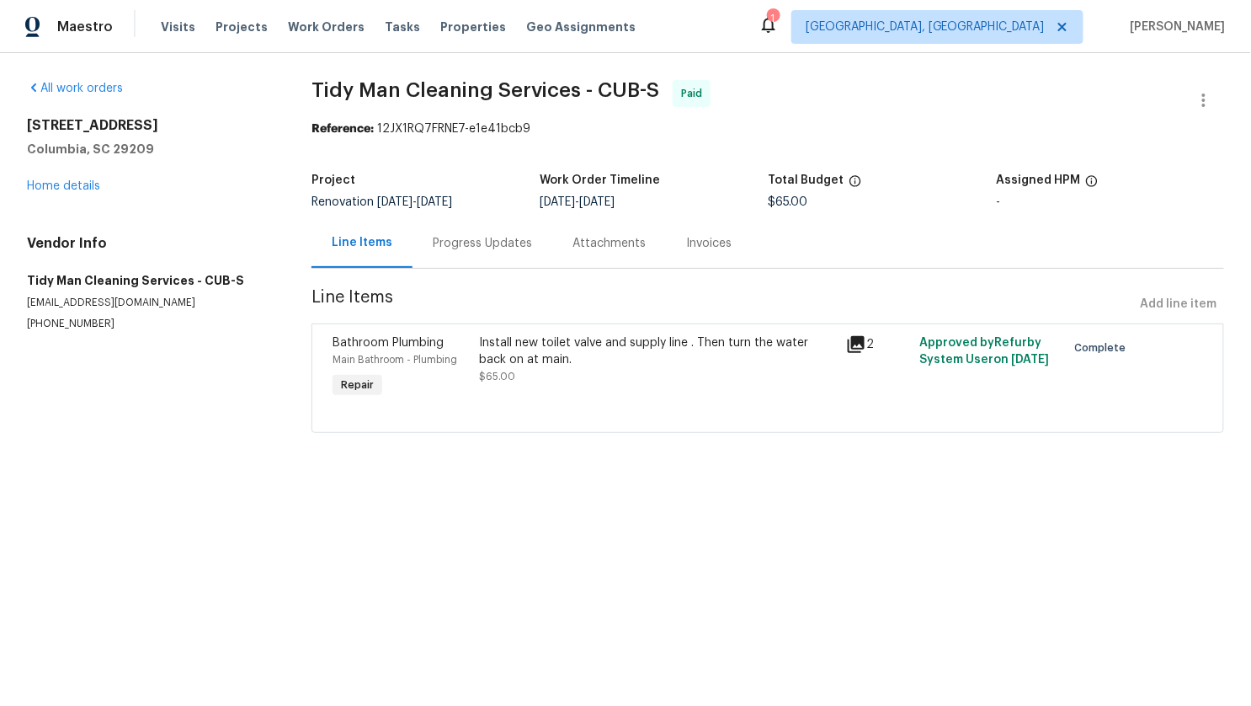
click at [484, 264] on div "Progress Updates" at bounding box center [483, 243] width 140 height 50
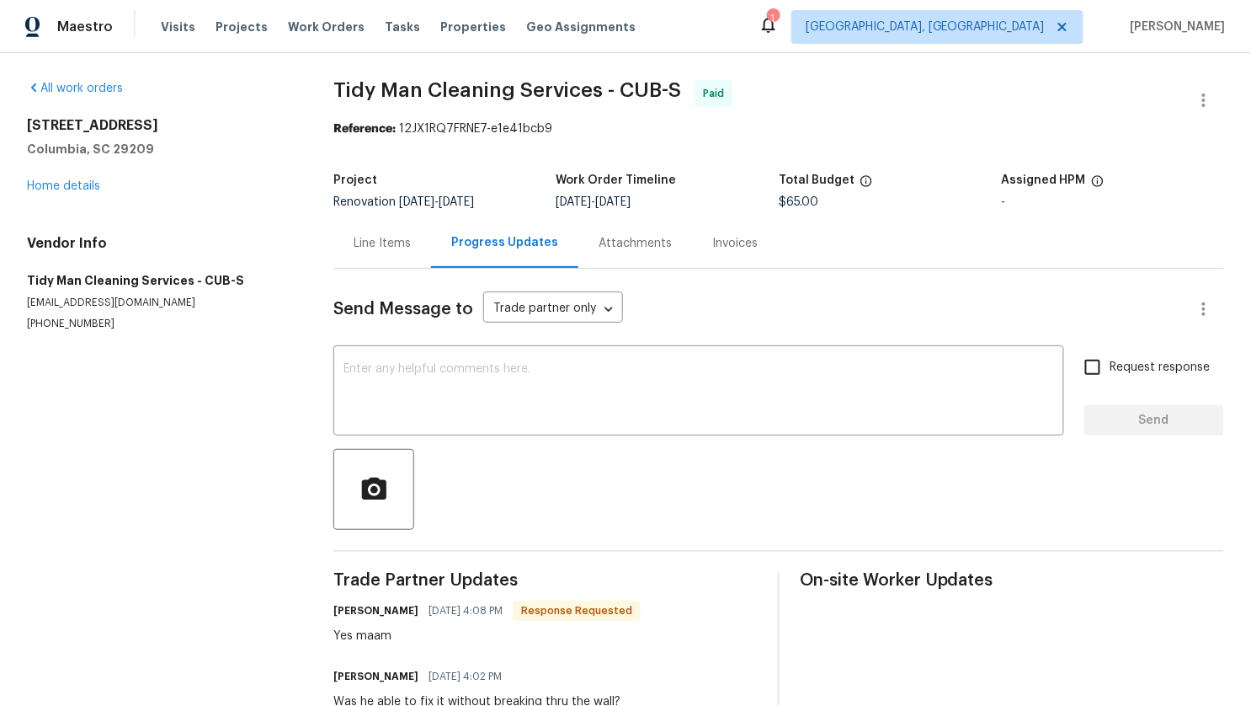
click at [382, 245] on div "Line Items" at bounding box center [382, 243] width 57 height 17
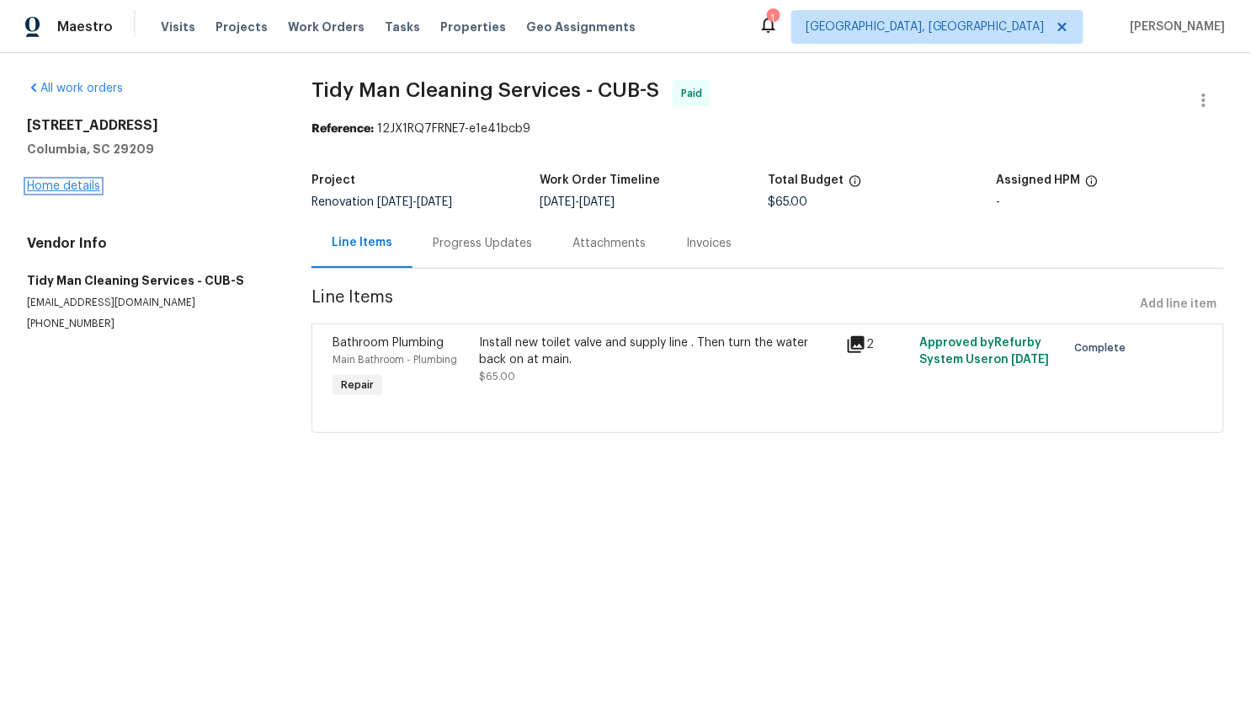
click at [75, 189] on link "Home details" at bounding box center [63, 186] width 73 height 12
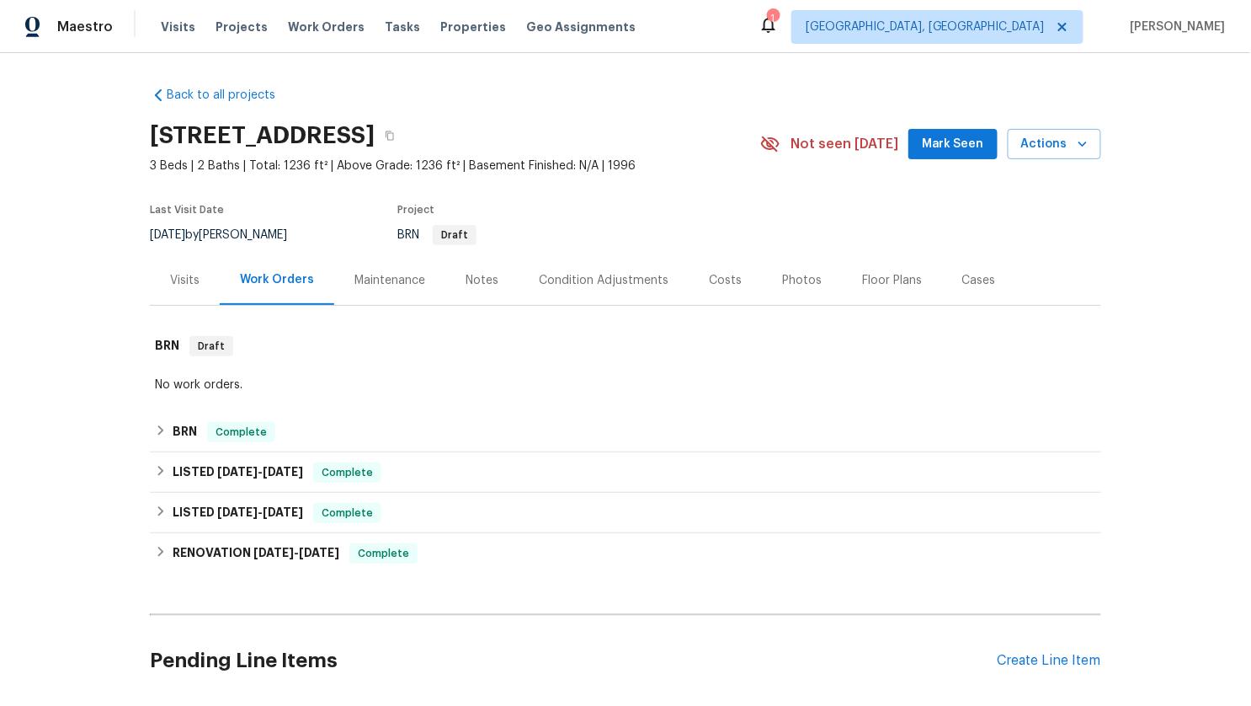
click at [206, 271] on div "Visits" at bounding box center [185, 280] width 70 height 50
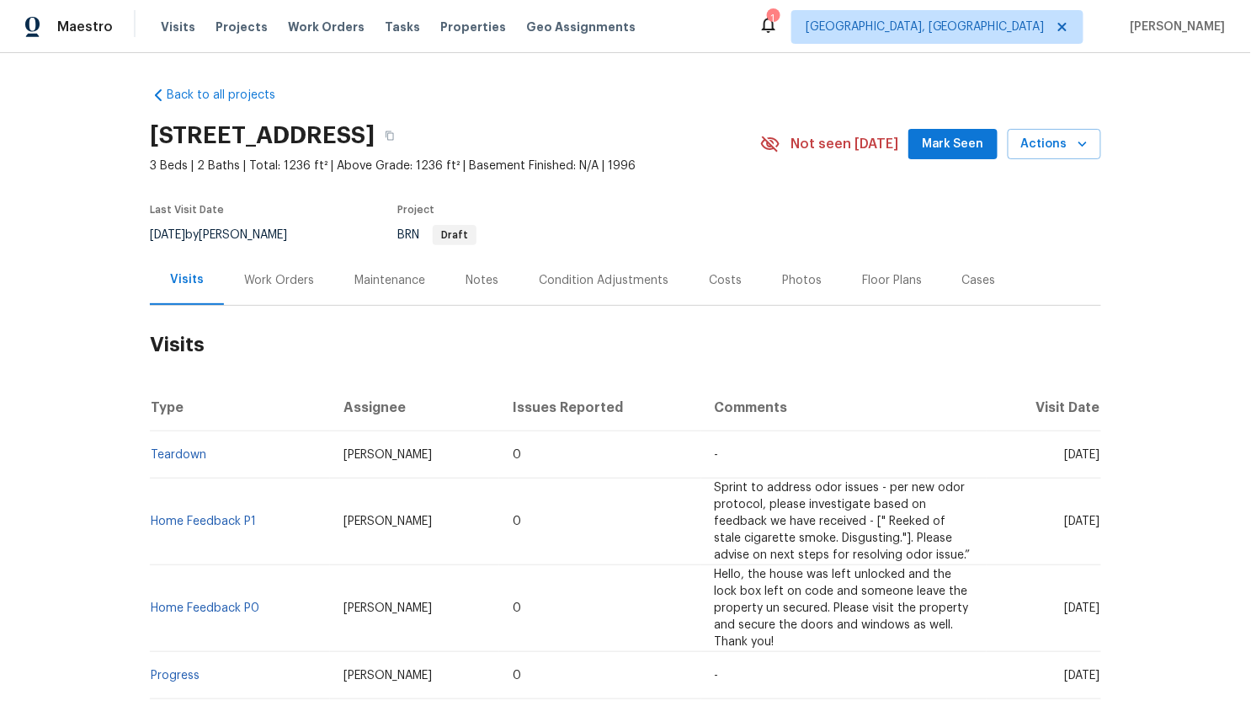
click at [290, 285] on div "Work Orders" at bounding box center [279, 280] width 70 height 17
